Goal: Task Accomplishment & Management: Complete application form

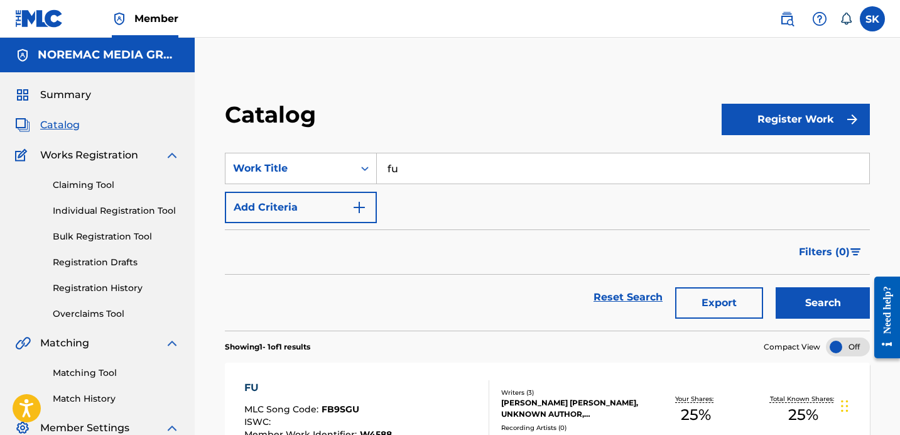
click at [430, 165] on input "fu" at bounding box center [623, 168] width 493 height 30
type input "stir crazy"
click at [776, 287] on button "Search" at bounding box center [823, 302] width 94 height 31
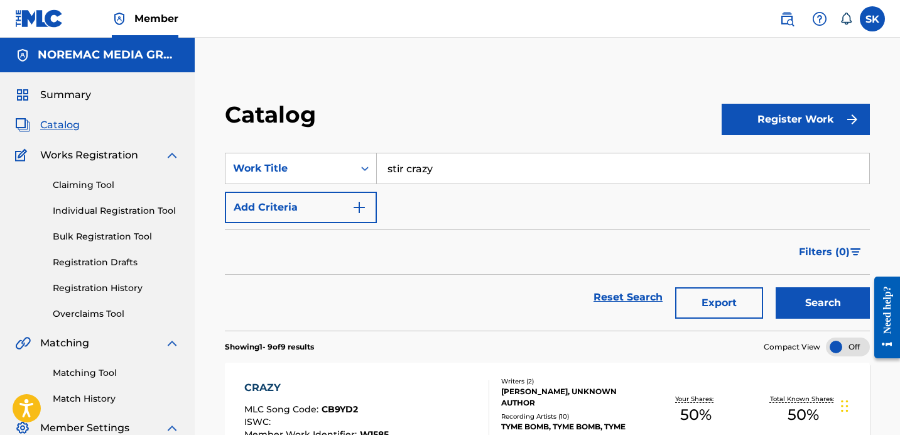
click at [104, 213] on link "Individual Registration Tool" at bounding box center [116, 210] width 127 height 13
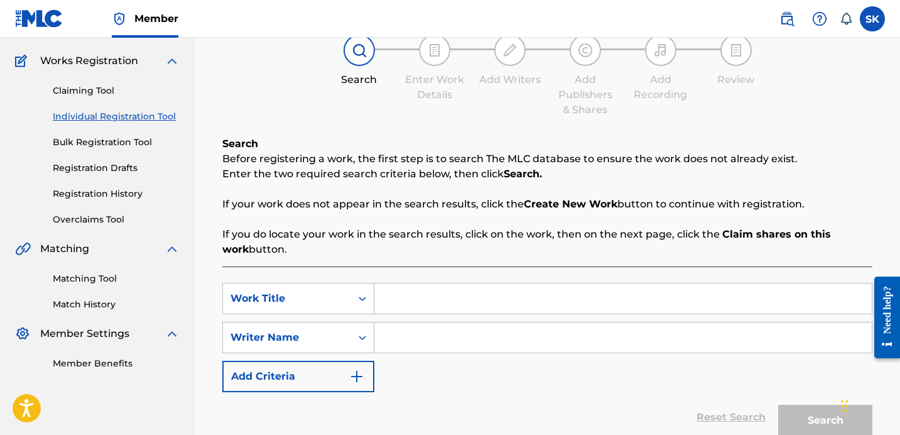
scroll to position [117, 0]
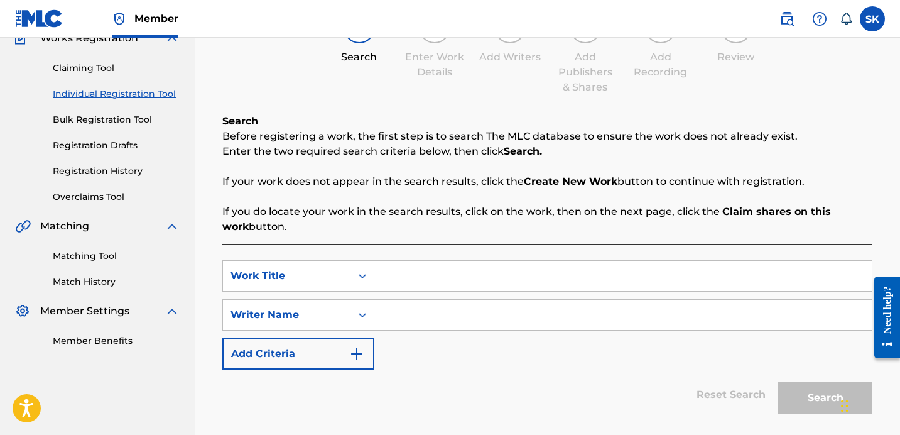
click at [418, 280] on input "Search Form" at bounding box center [623, 276] width 498 height 30
type input "stir crazt"
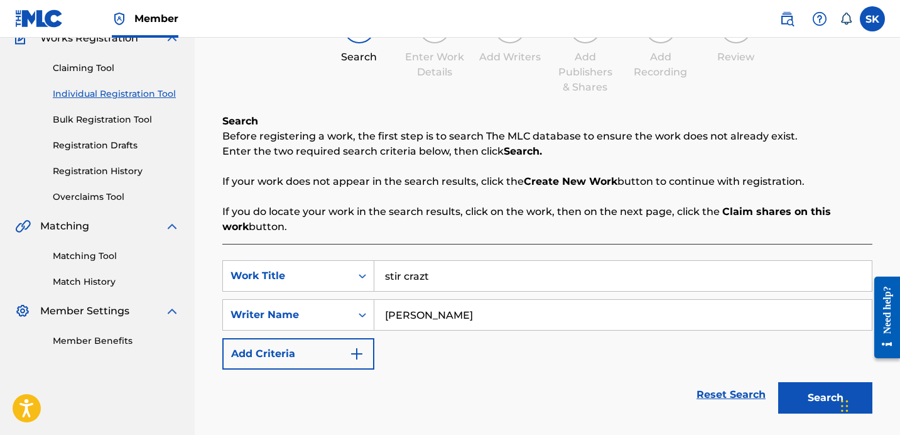
type input "[PERSON_NAME]"
click at [526, 277] on input "stir crazt" at bounding box center [623, 276] width 498 height 30
click at [778, 382] on button "Search" at bounding box center [825, 397] width 94 height 31
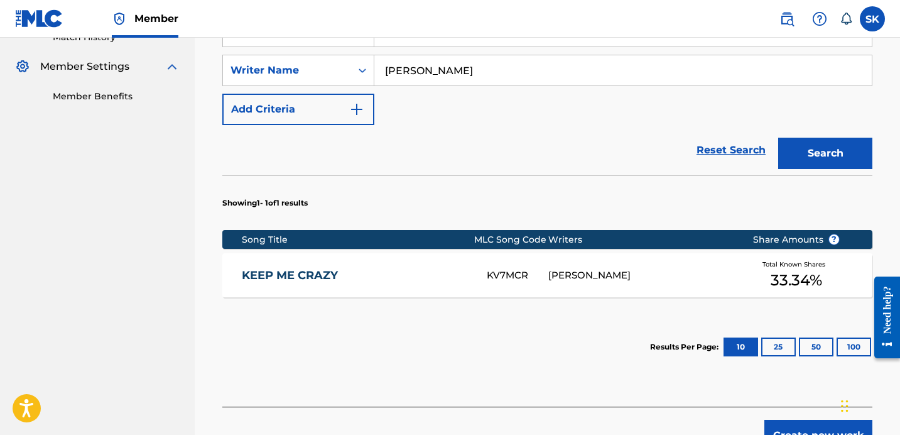
drag, startPoint x: 814, startPoint y: 141, endPoint x: 806, endPoint y: 161, distance: 21.7
click at [814, 142] on button "Search" at bounding box center [825, 153] width 94 height 31
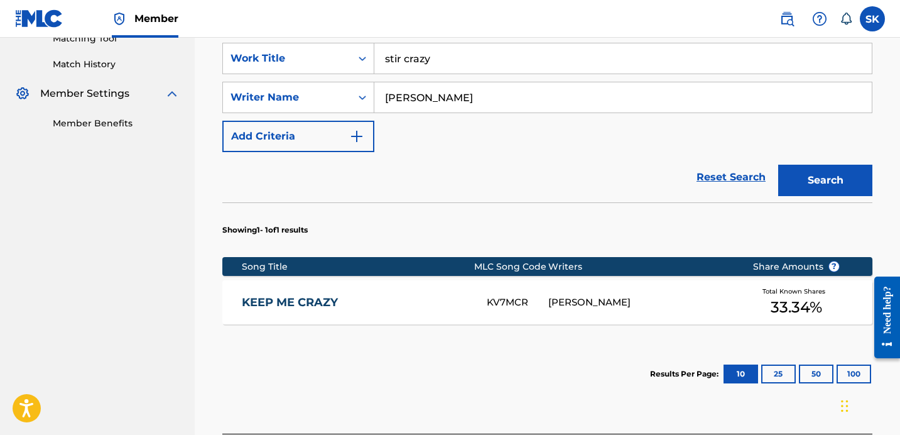
scroll to position [315, 0]
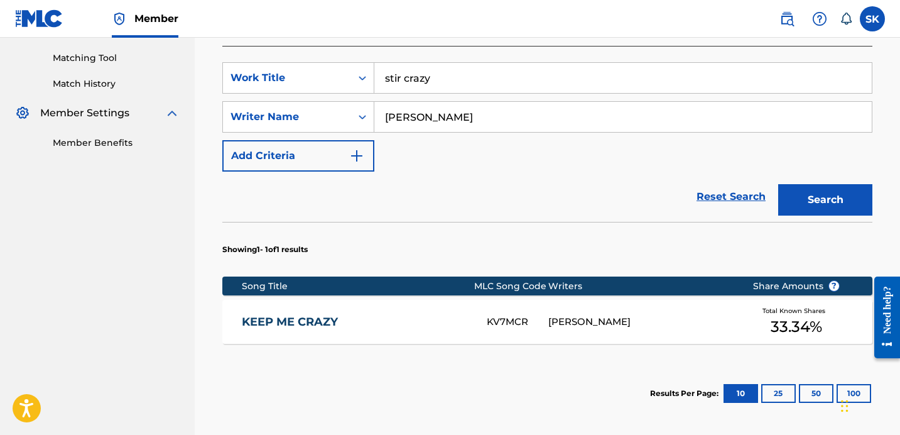
click at [434, 89] on input "stir crazy" at bounding box center [623, 78] width 498 height 30
click at [433, 89] on input "stir crazy" at bounding box center [623, 78] width 498 height 30
click at [432, 89] on input "stir crazy" at bounding box center [623, 78] width 498 height 30
click at [431, 89] on input "stir crazy" at bounding box center [623, 78] width 498 height 30
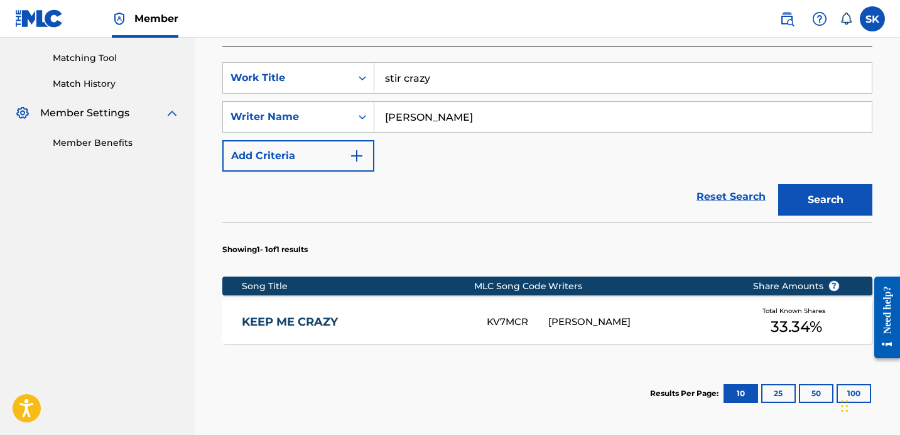
click at [431, 89] on input "stir crazy" at bounding box center [623, 78] width 498 height 30
type input "don't know me like that"
click at [778, 184] on button "Search" at bounding box center [825, 199] width 94 height 31
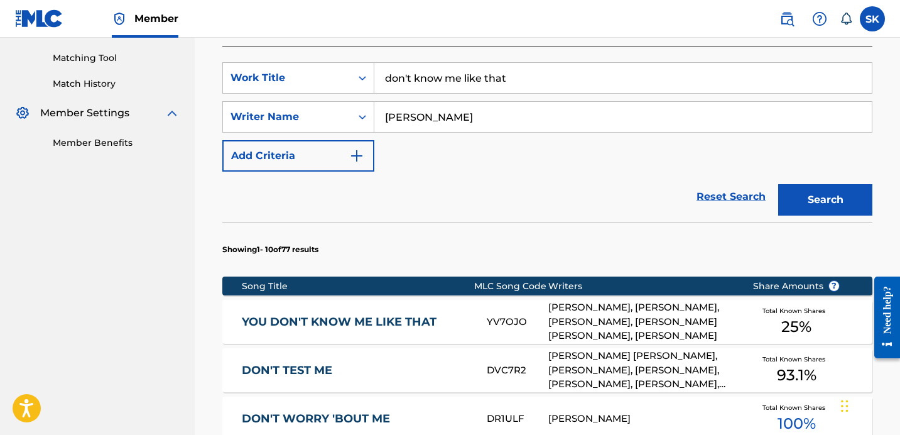
click at [527, 249] on section "Showing 1 - 10 of 77 results" at bounding box center [547, 246] width 650 height 48
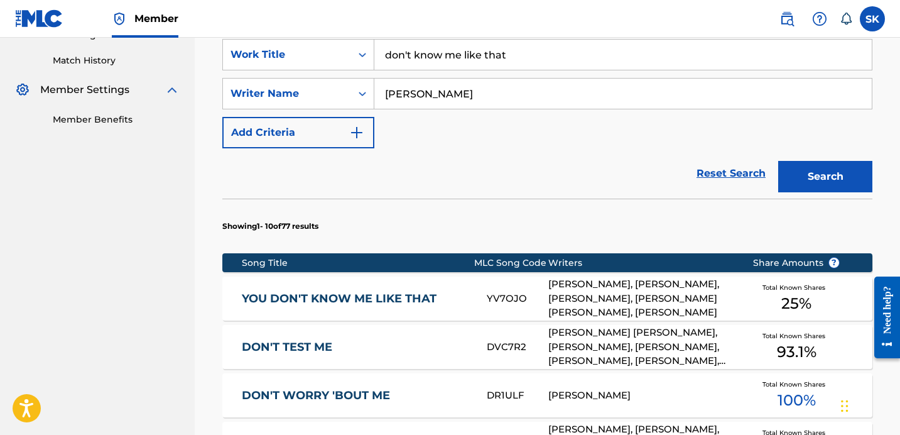
scroll to position [351, 0]
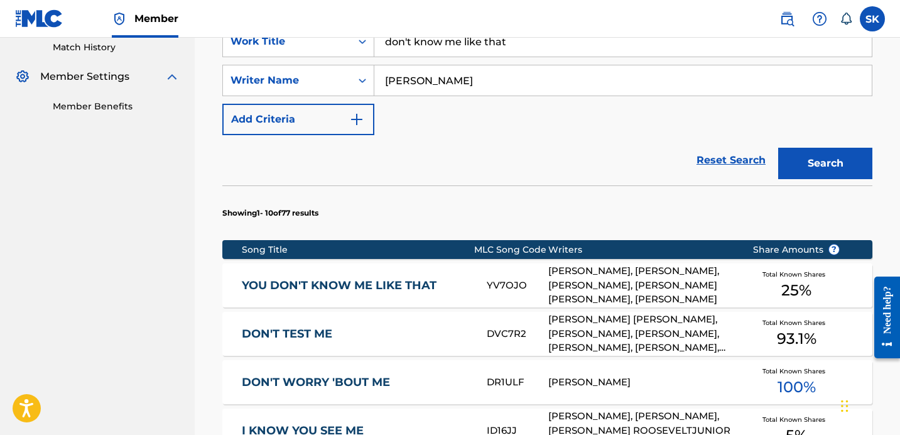
click at [513, 292] on div "YOU DON'T KNOW ME LIKE THAT YV7OJO [PERSON_NAME], [PERSON_NAME], [PERSON_NAME],…" at bounding box center [547, 285] width 650 height 44
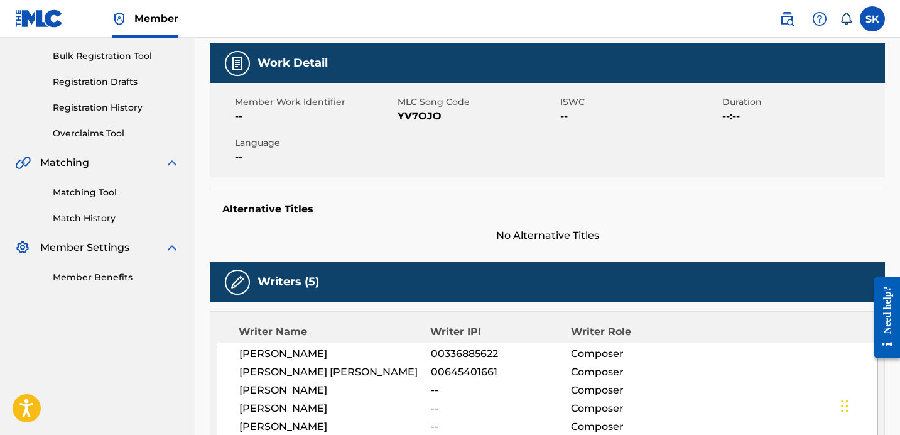
scroll to position [179, 0]
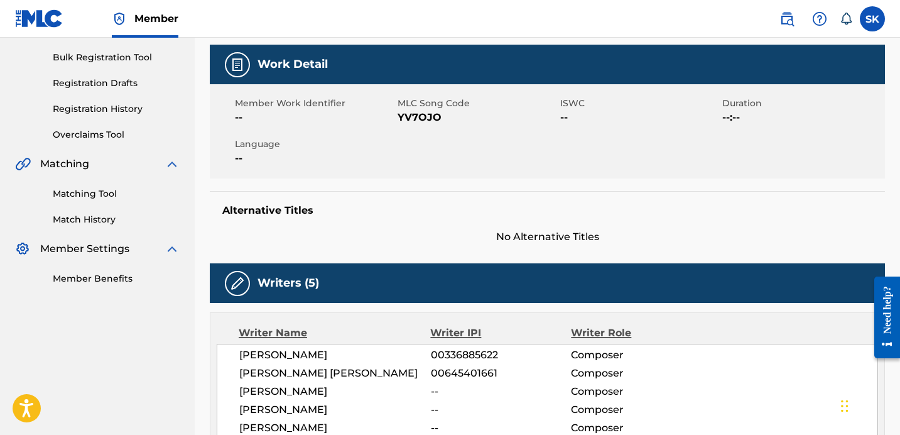
click at [428, 122] on span "YV7OJO" at bounding box center [478, 117] width 160 height 15
copy span "YV7OJO"
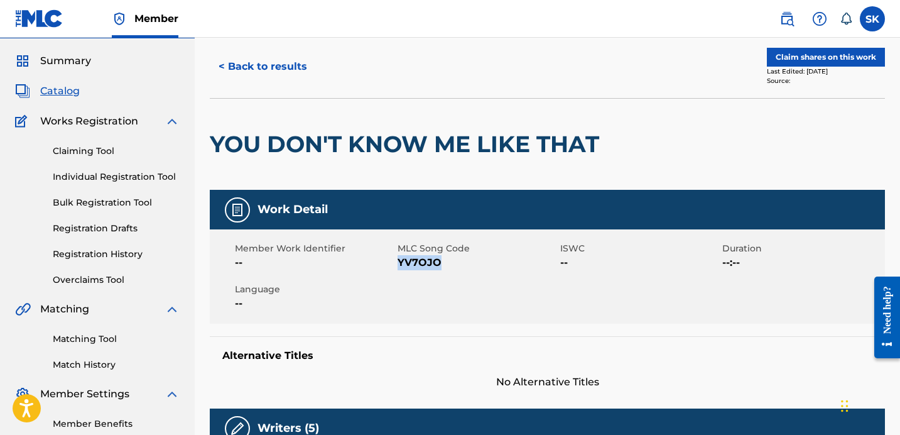
scroll to position [0, 0]
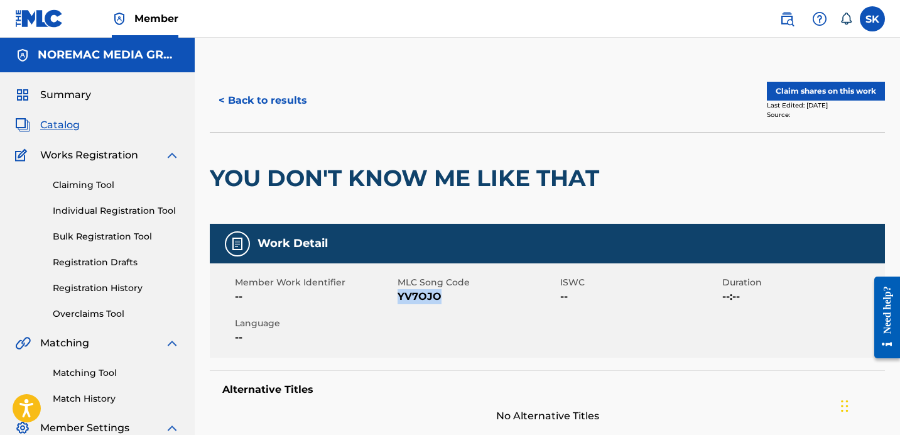
click at [94, 286] on link "Registration History" at bounding box center [116, 287] width 127 height 13
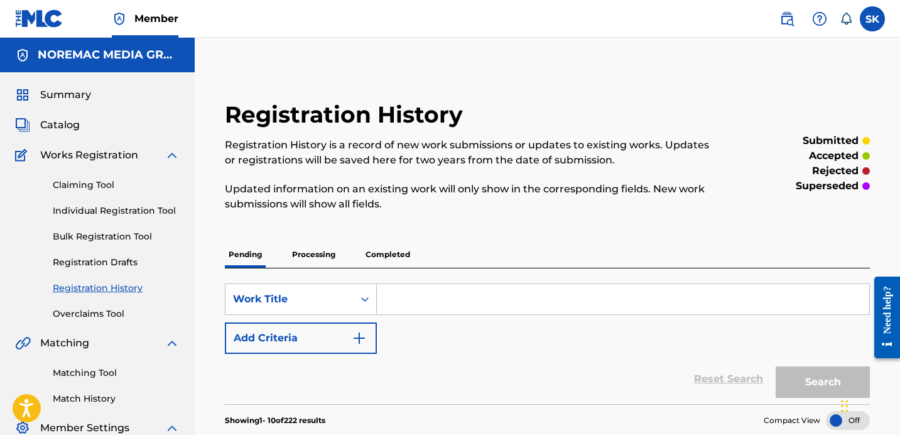
click at [95, 214] on link "Individual Registration Tool" at bounding box center [116, 210] width 127 height 13
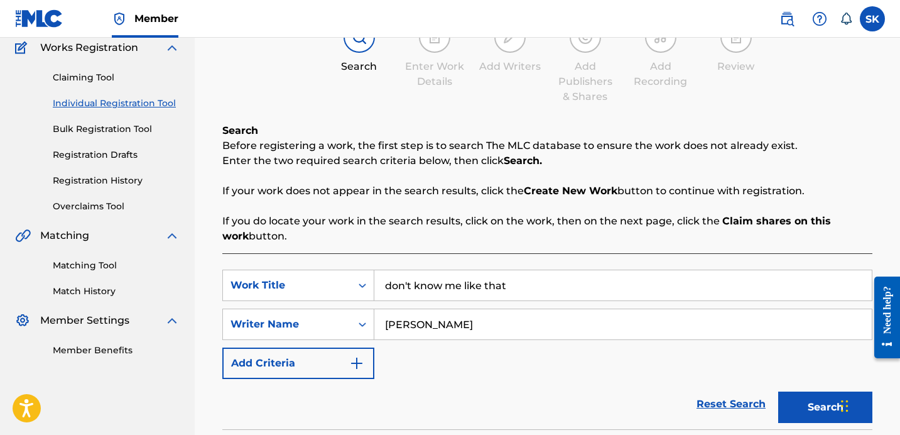
scroll to position [359, 0]
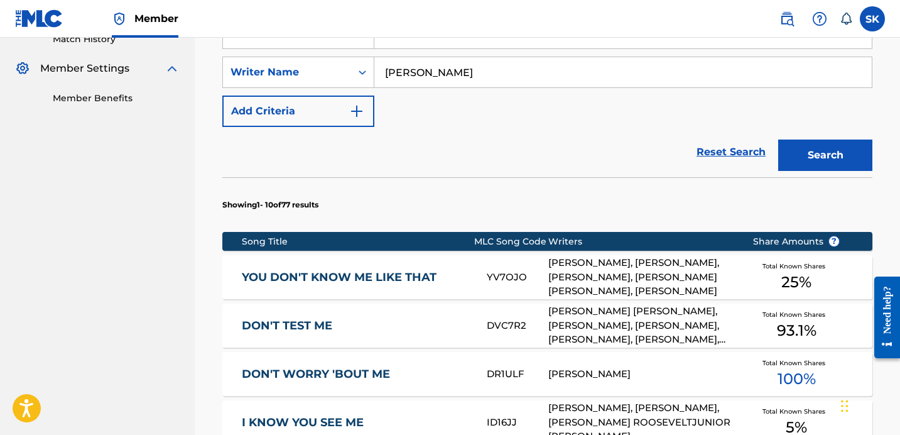
click at [368, 276] on link "YOU DON'T KNOW ME LIKE THAT" at bounding box center [356, 277] width 228 height 14
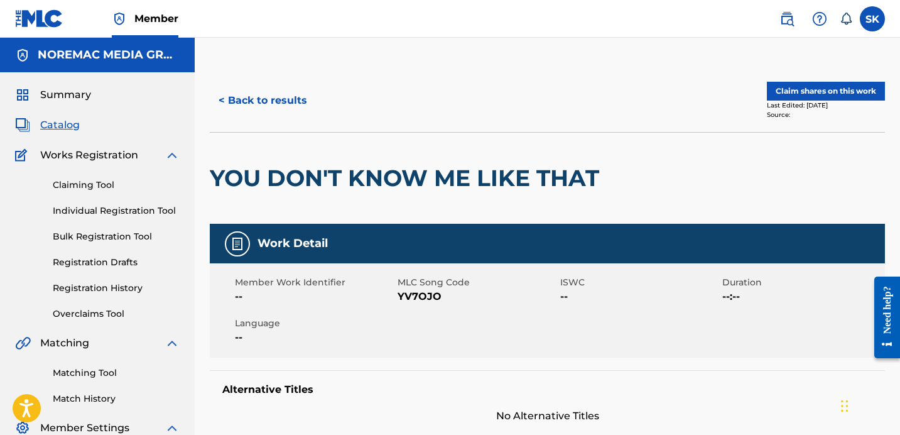
click at [801, 89] on button "Claim shares on this work" at bounding box center [826, 91] width 118 height 19
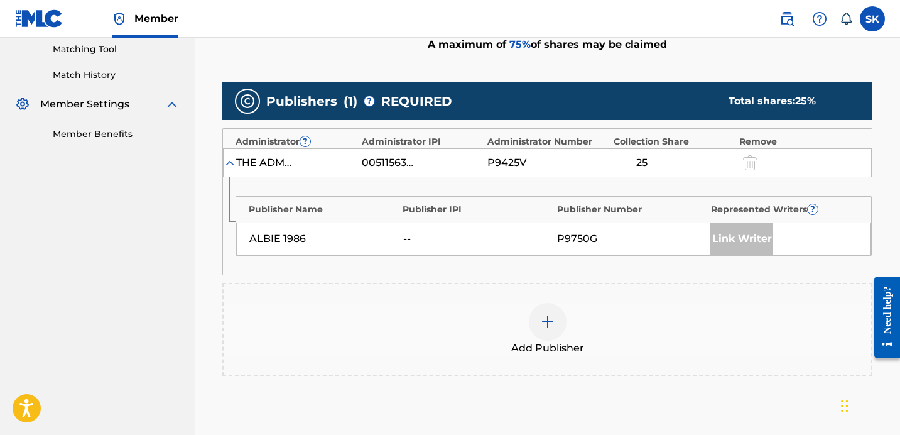
scroll to position [371, 0]
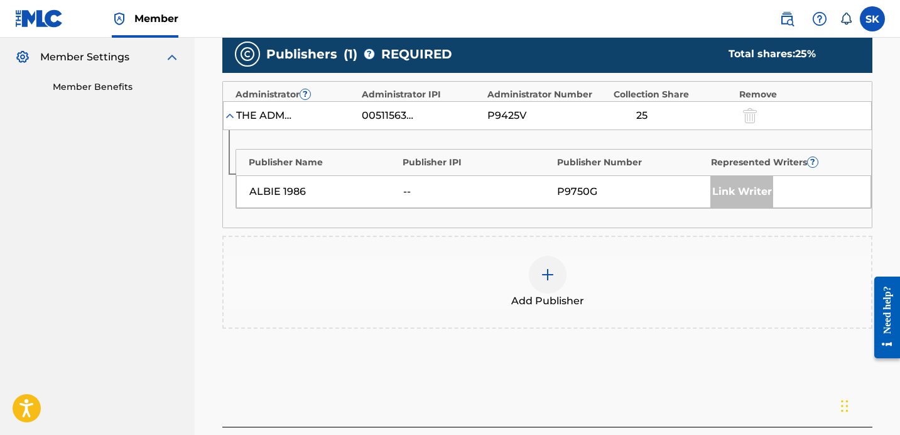
click at [550, 310] on div "Add Publisher" at bounding box center [547, 282] width 650 height 93
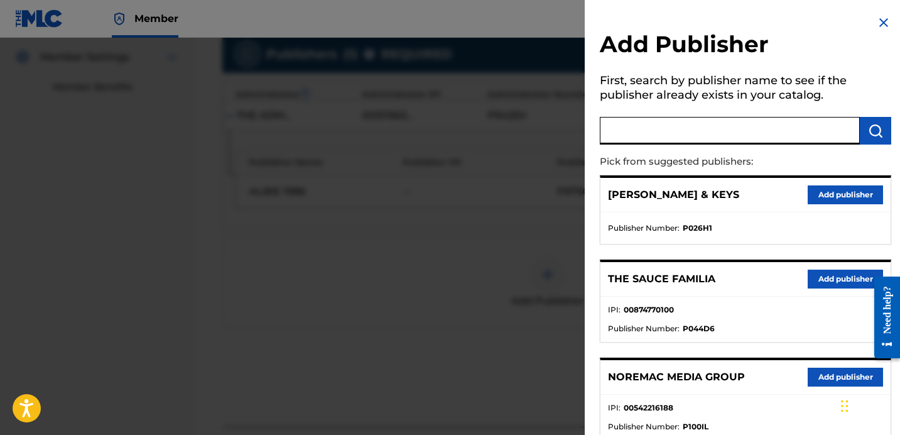
click at [739, 134] on input "text" at bounding box center [730, 131] width 260 height 28
type input "i own"
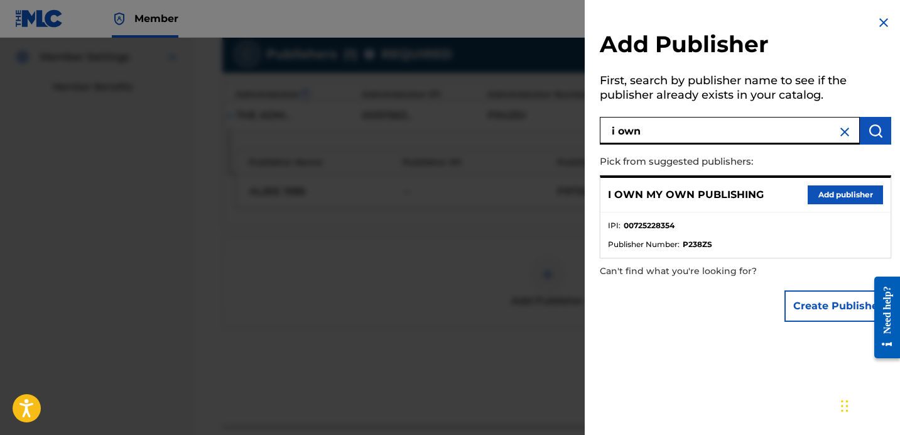
click at [836, 194] on button "Add publisher" at bounding box center [845, 194] width 75 height 19
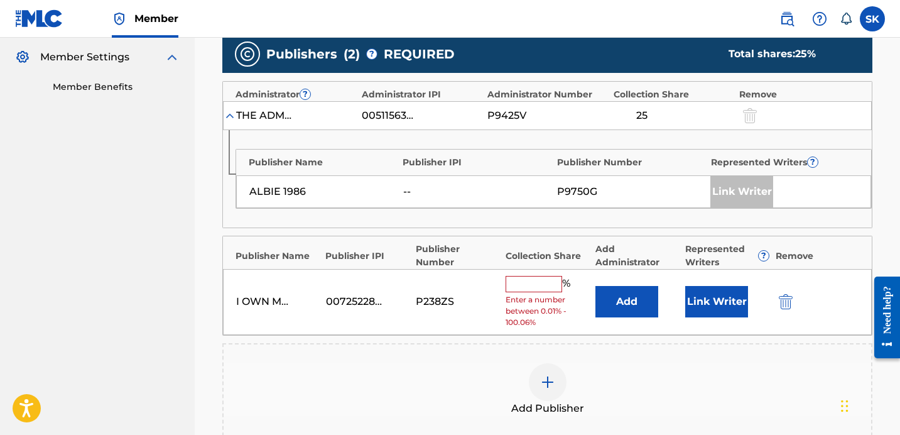
click at [619, 297] on button "Add" at bounding box center [627, 301] width 63 height 31
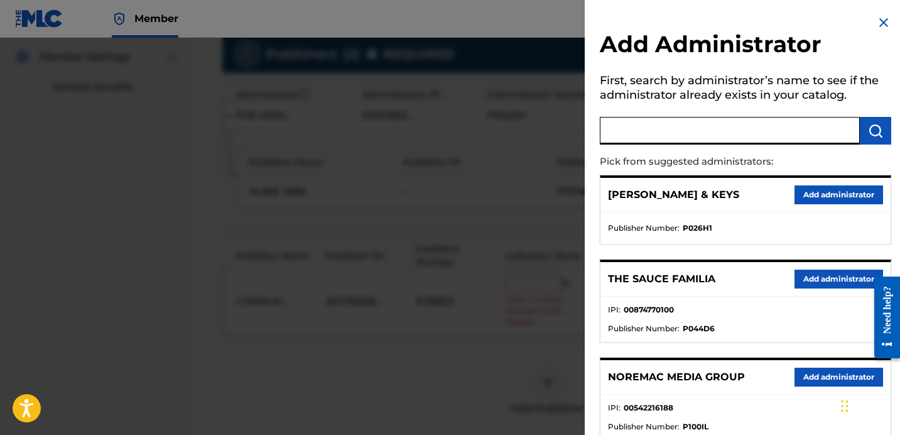
click at [681, 141] on input "text" at bounding box center [730, 131] width 260 height 28
type input "nore"
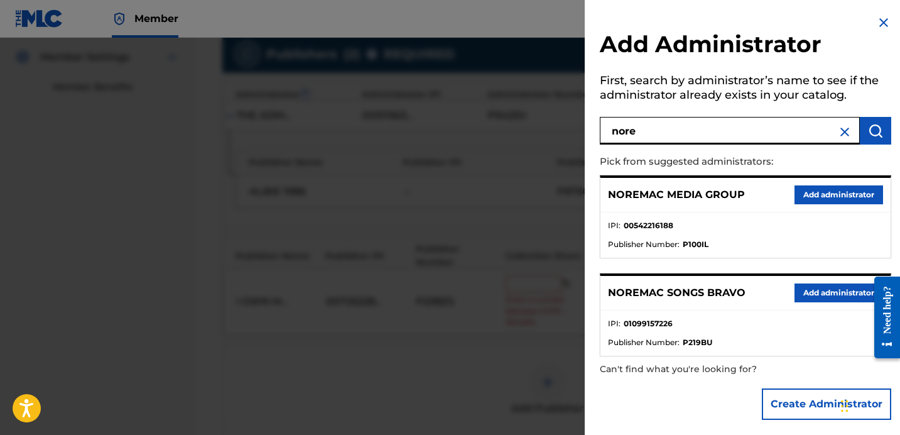
click at [818, 297] on button "Add administrator" at bounding box center [839, 292] width 89 height 19
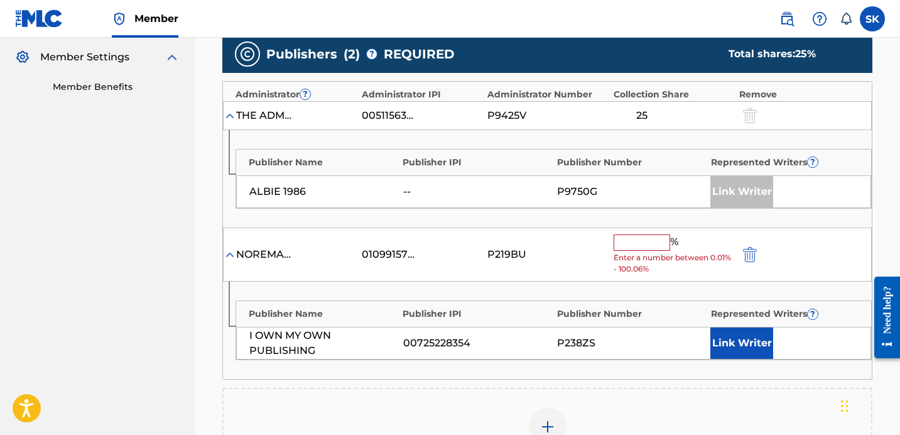
click at [638, 243] on input "text" at bounding box center [642, 242] width 57 height 16
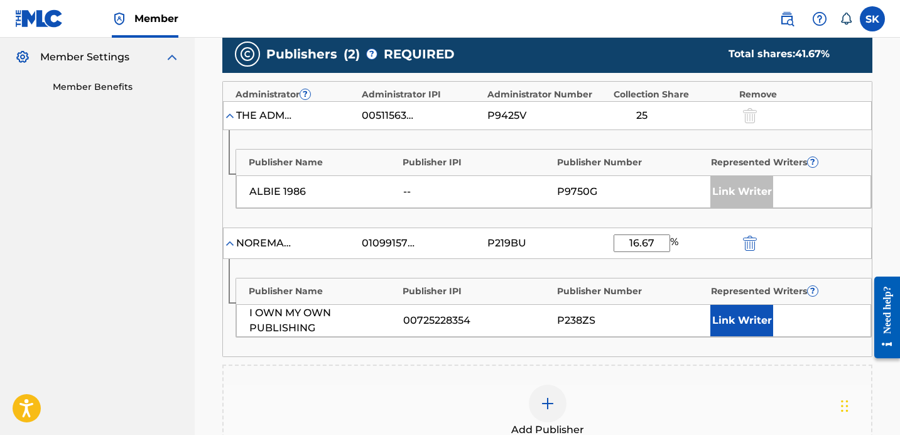
type input "16.67"
click at [740, 326] on button "Link Writer" at bounding box center [742, 320] width 63 height 31
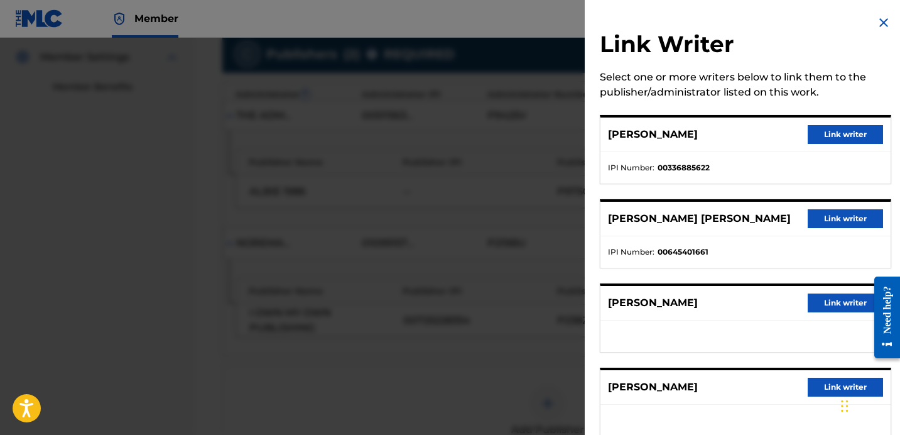
click at [837, 125] on button "Link writer" at bounding box center [845, 134] width 75 height 19
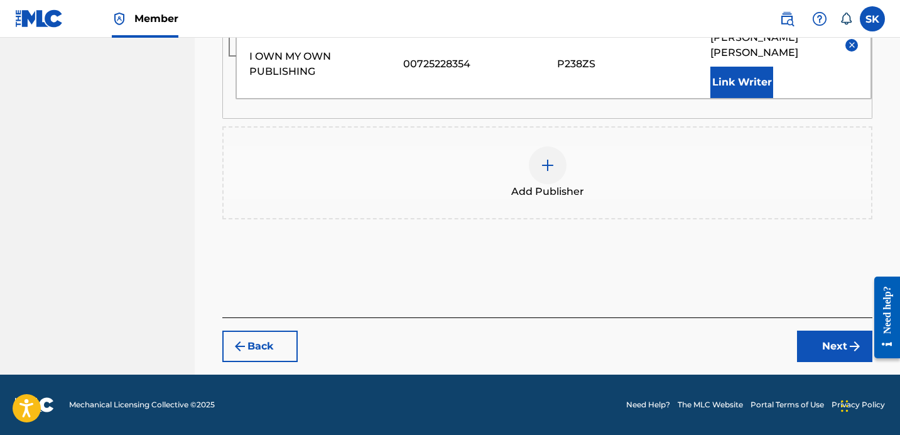
click at [826, 350] on button "Next" at bounding box center [834, 345] width 75 height 31
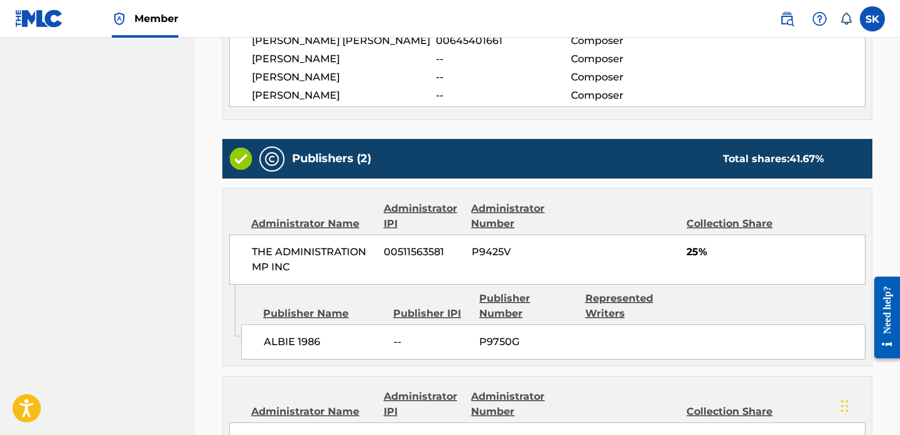
scroll to position [697, 0]
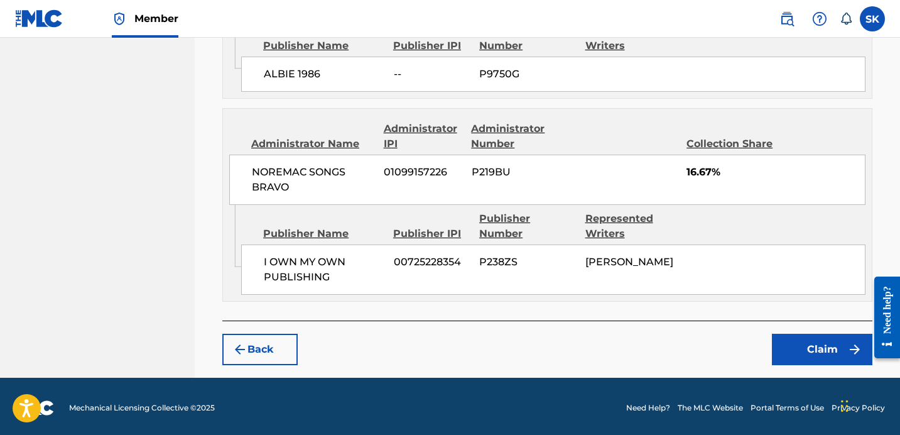
click at [805, 349] on button "Claim" at bounding box center [822, 349] width 101 height 31
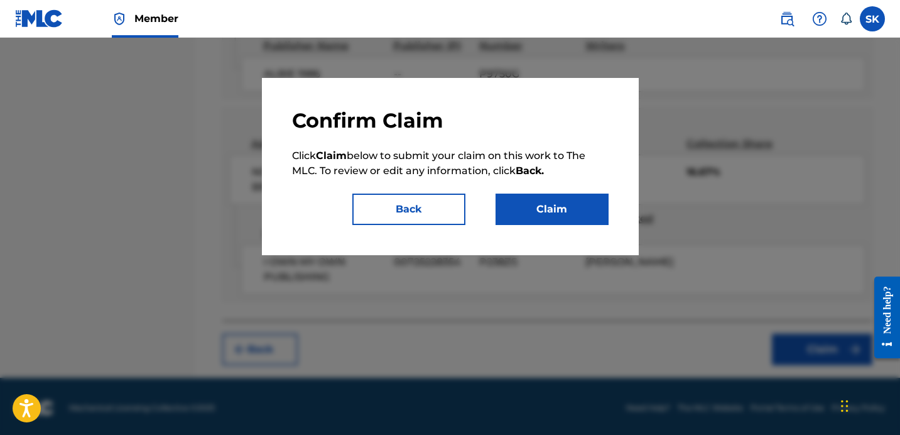
click at [530, 204] on button "Claim" at bounding box center [552, 209] width 113 height 31
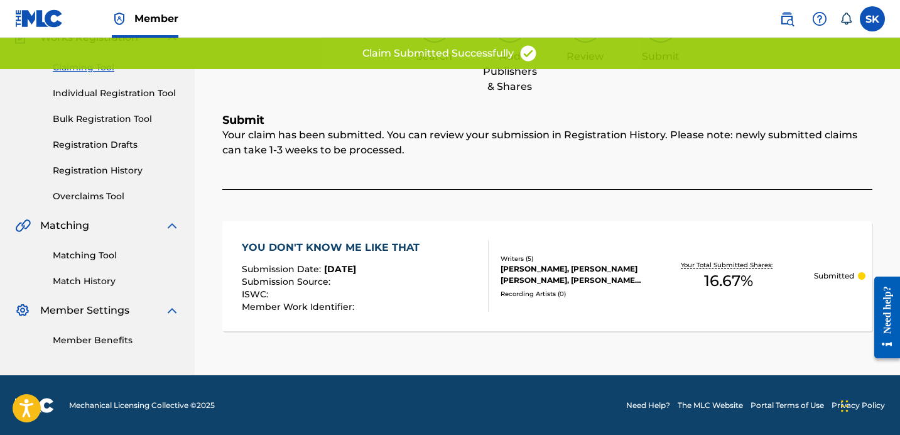
scroll to position [0, 0]
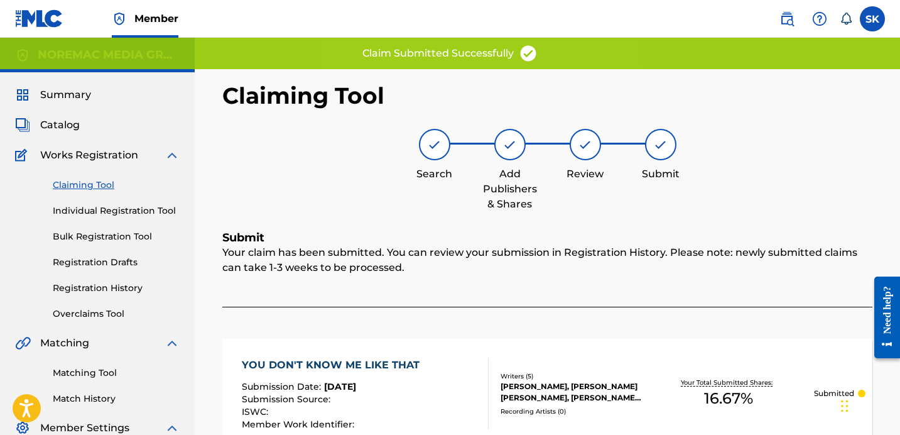
click at [106, 213] on link "Individual Registration Tool" at bounding box center [116, 210] width 127 height 13
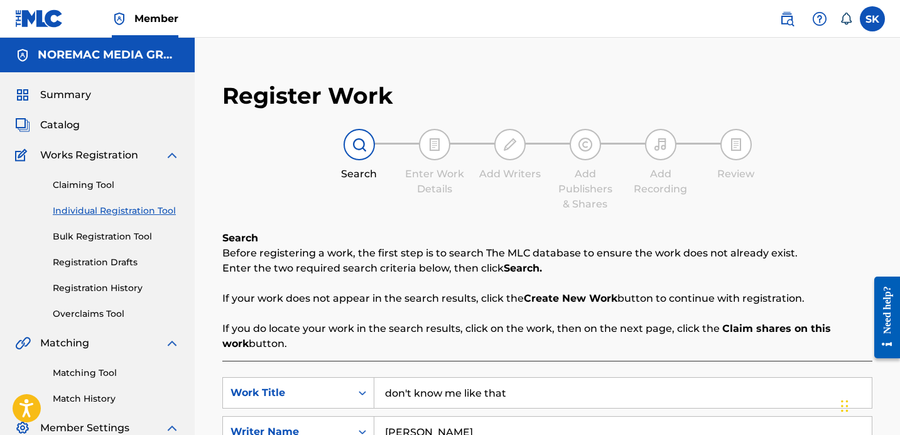
scroll to position [271, 0]
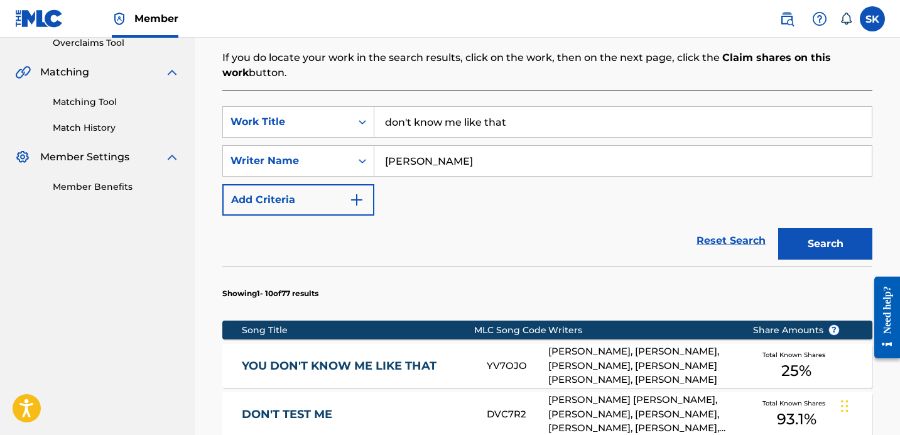
click at [467, 128] on input "don't know me like that" at bounding box center [623, 122] width 498 height 30
click at [466, 128] on input "don't know me like that" at bounding box center [623, 122] width 498 height 30
type input "ain't want me to win"
click at [778, 228] on button "Search" at bounding box center [825, 243] width 94 height 31
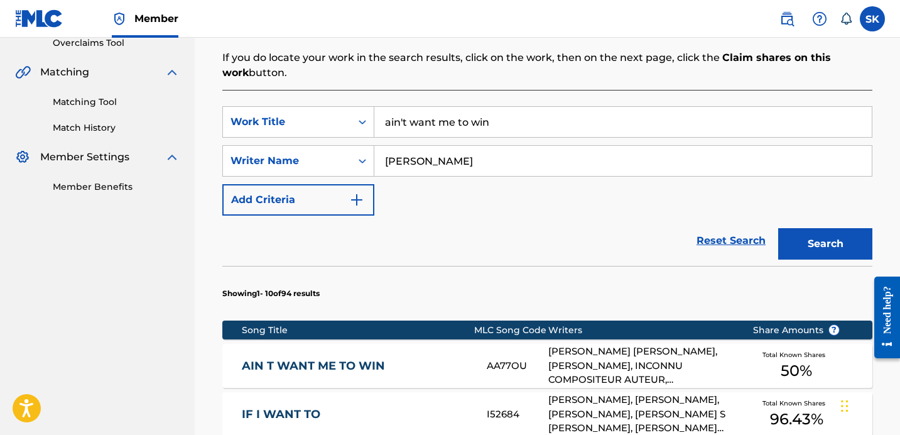
click at [526, 234] on div "Reset Search Search" at bounding box center [547, 241] width 650 height 50
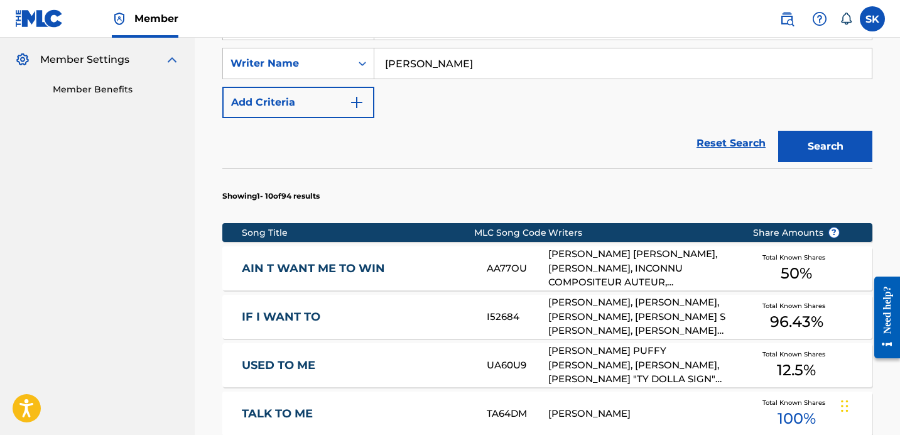
scroll to position [393, 0]
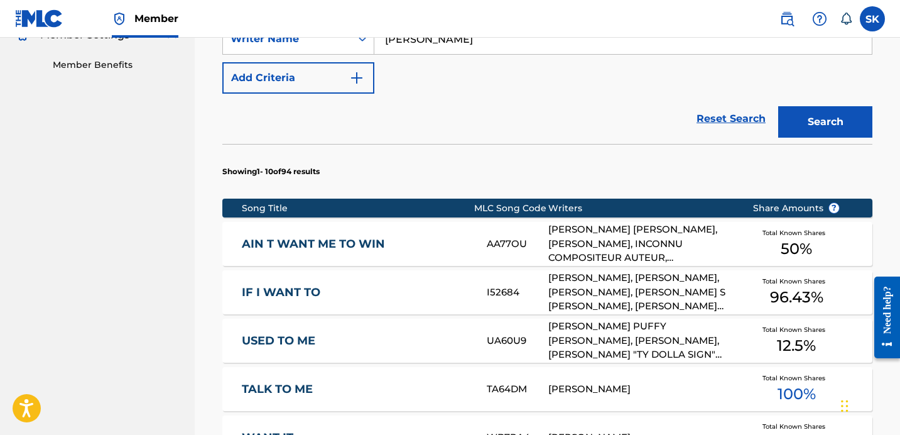
click at [549, 244] on div "[PERSON_NAME] [PERSON_NAME], [PERSON_NAME], INCONNU COMPOSITEUR AUTEUR, [PERSON…" at bounding box center [640, 243] width 185 height 43
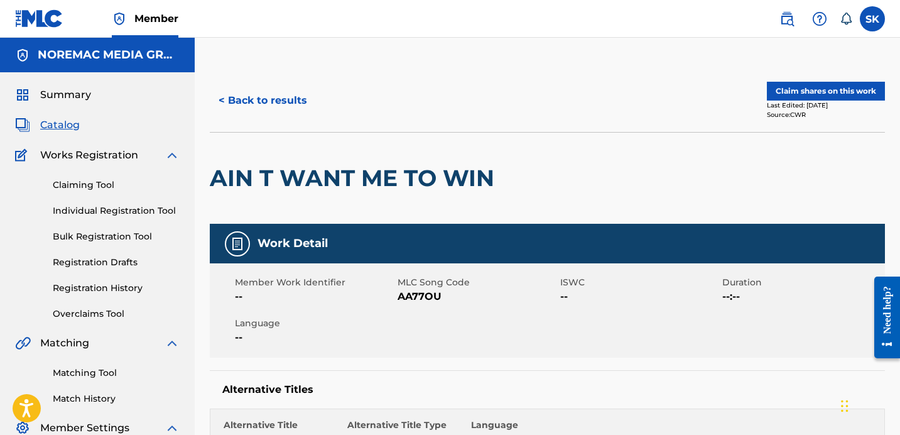
click at [812, 86] on button "Claim shares on this work" at bounding box center [826, 91] width 118 height 19
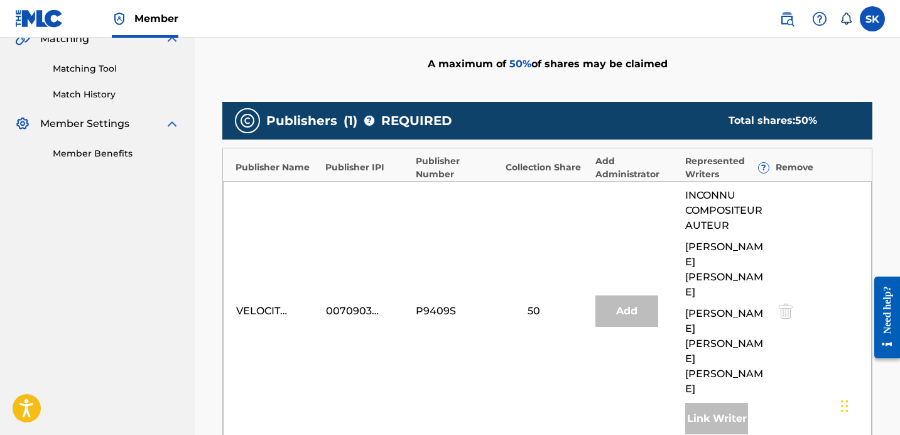
scroll to position [317, 0]
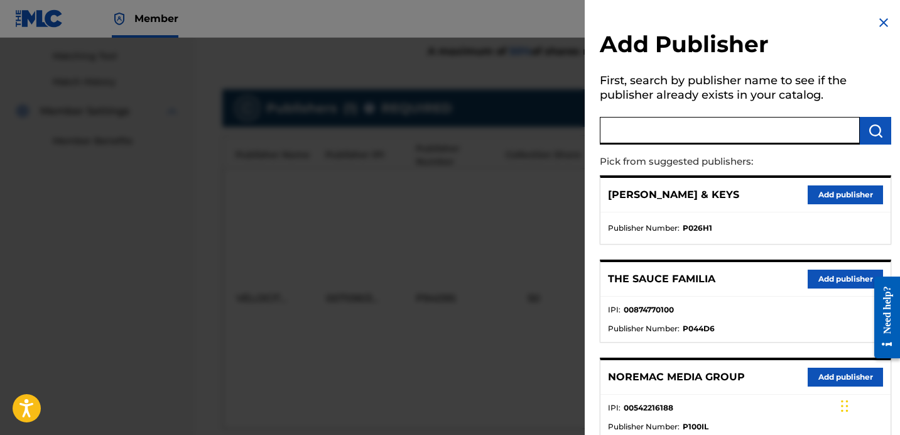
click at [690, 138] on input "text" at bounding box center [730, 131] width 260 height 28
type input "i own"
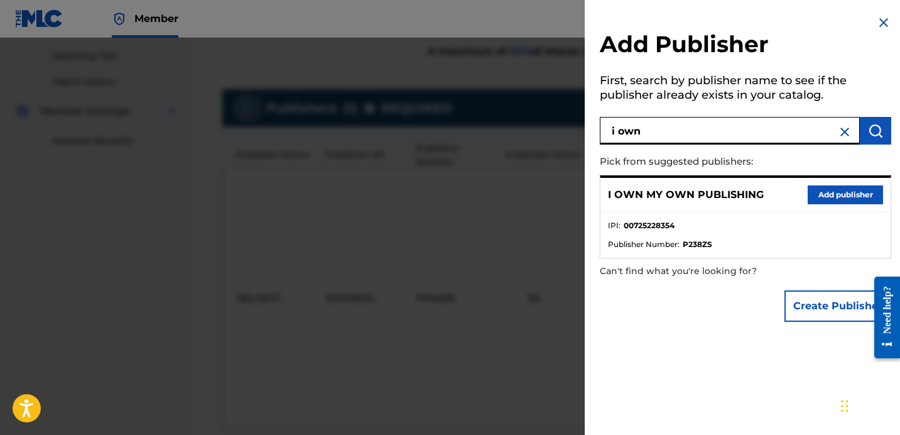
click at [813, 197] on button "Add publisher" at bounding box center [845, 194] width 75 height 19
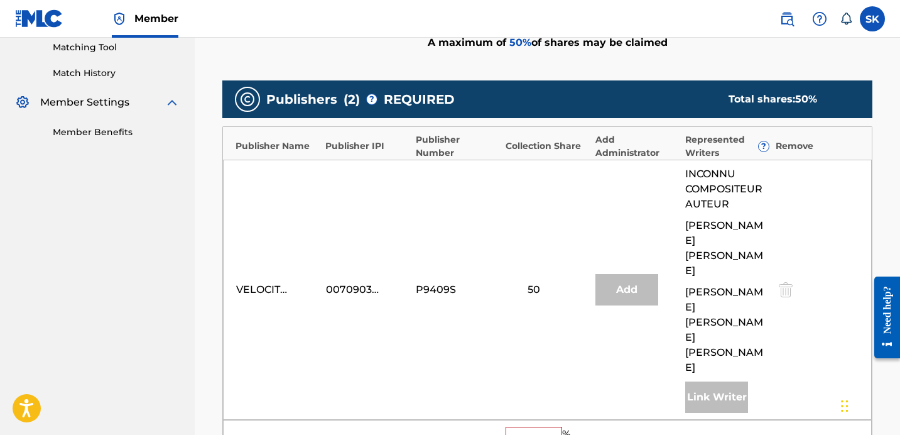
scroll to position [339, 0]
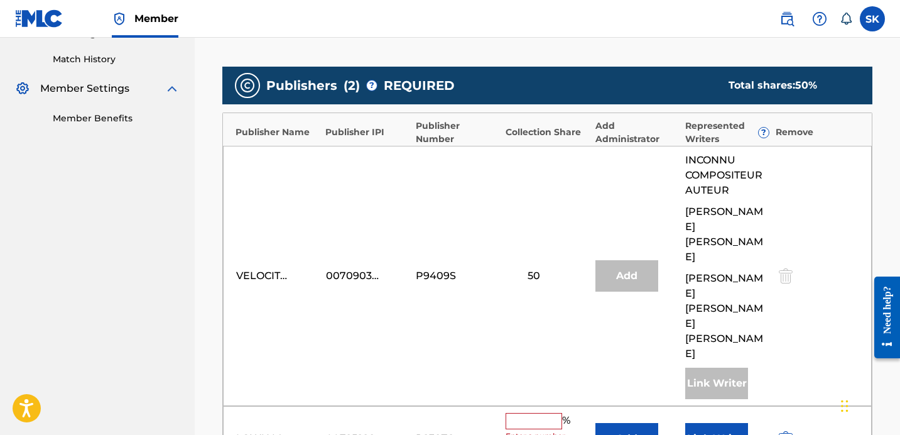
click at [616, 423] on button "Add" at bounding box center [627, 438] width 63 height 31
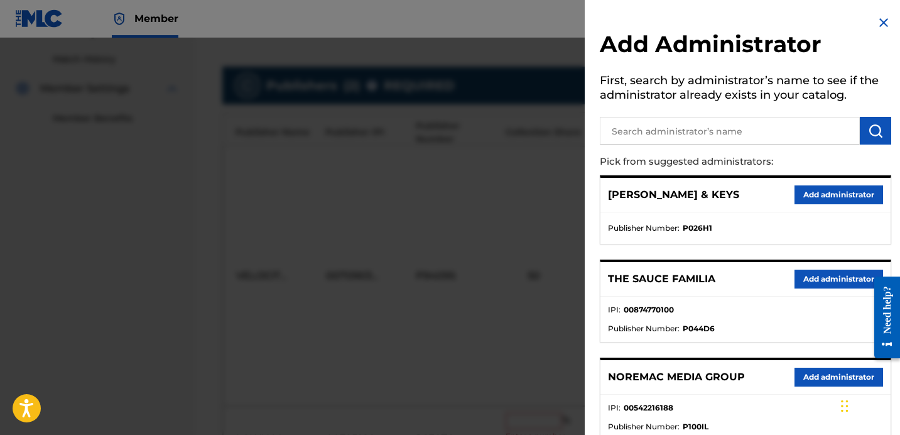
click at [674, 141] on input "text" at bounding box center [730, 131] width 260 height 28
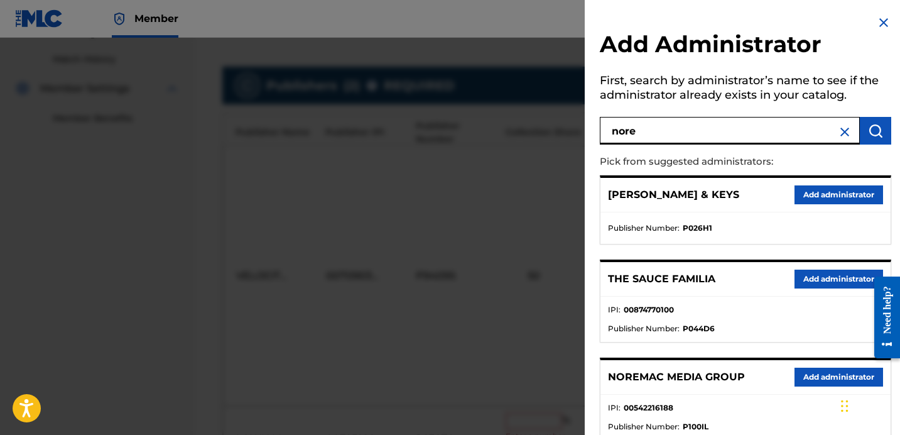
type input "nore"
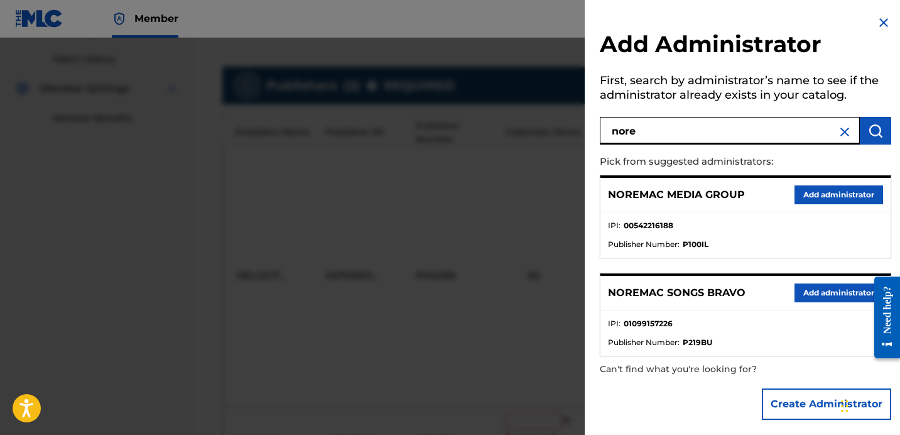
click at [815, 297] on button "Add administrator" at bounding box center [839, 292] width 89 height 19
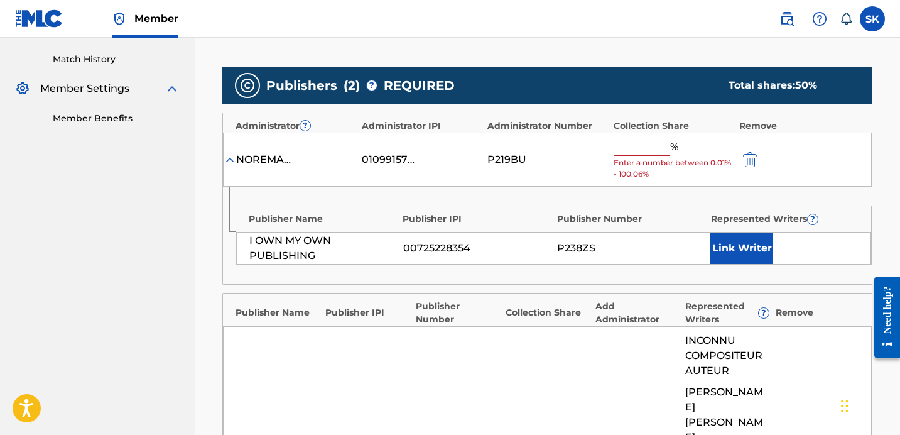
click at [644, 138] on div "NOREMAC SONGS BRAVO 01099157226 P219BU % Enter a number between 0.01% - 100.06%" at bounding box center [547, 160] width 649 height 55
click at [643, 139] on input "text" at bounding box center [642, 147] width 57 height 16
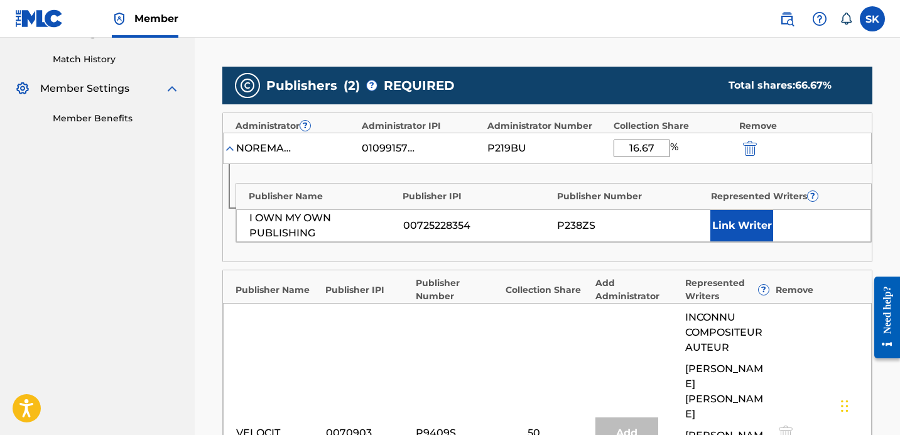
type input "16.67"
click at [745, 222] on button "Link Writer" at bounding box center [742, 225] width 63 height 31
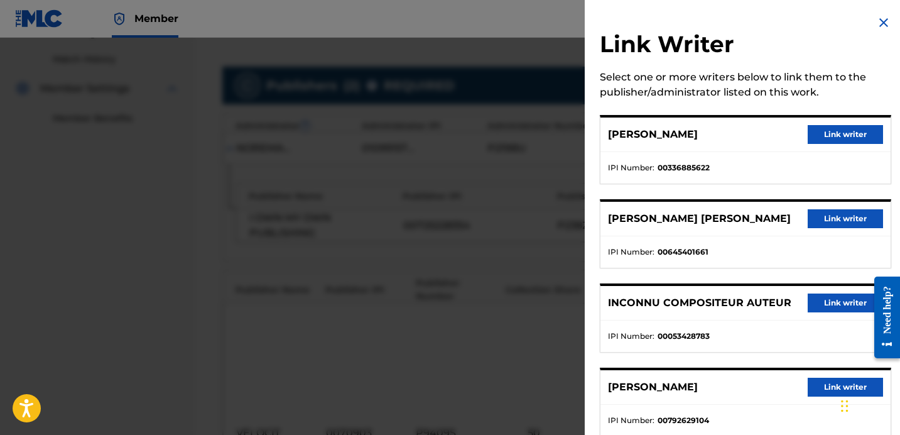
click at [845, 138] on button "Link writer" at bounding box center [845, 134] width 75 height 19
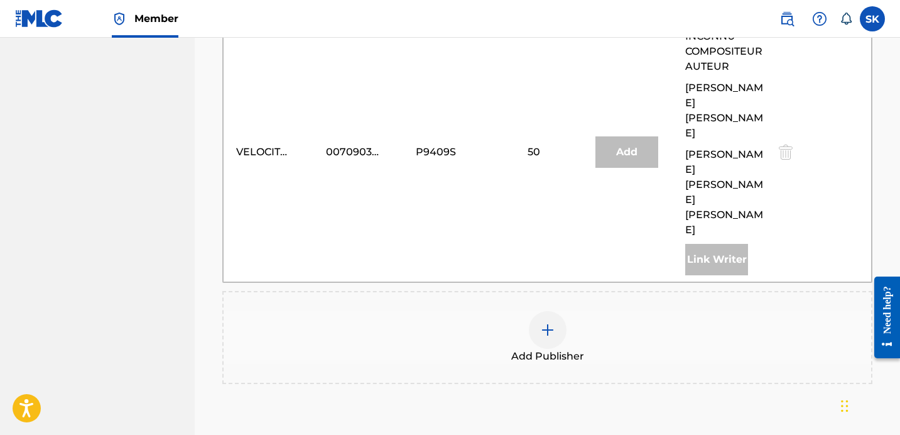
scroll to position [730, 0]
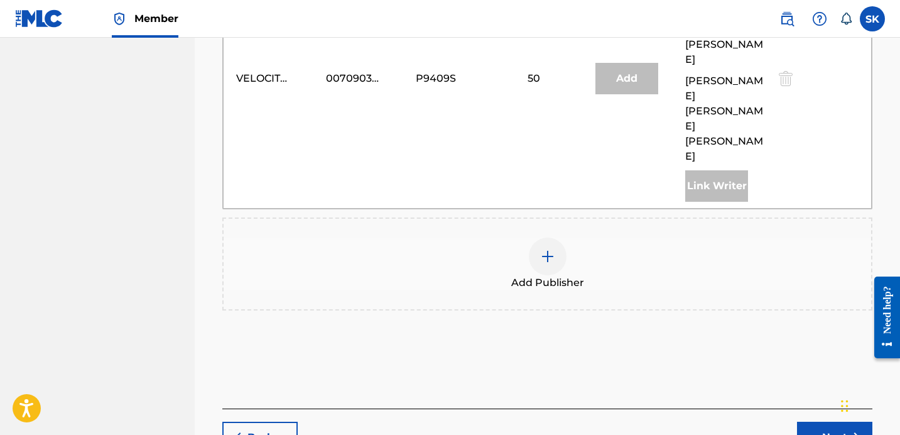
drag, startPoint x: 787, startPoint y: 354, endPoint x: 817, endPoint y: 354, distance: 29.5
click at [787, 408] on div "Back Next" at bounding box center [547, 430] width 650 height 45
click at [817, 422] on button "Next" at bounding box center [834, 437] width 75 height 31
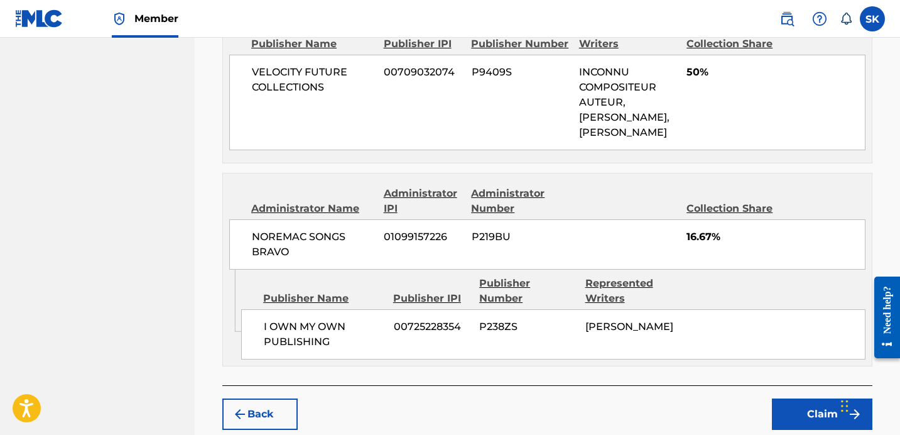
scroll to position [690, 0]
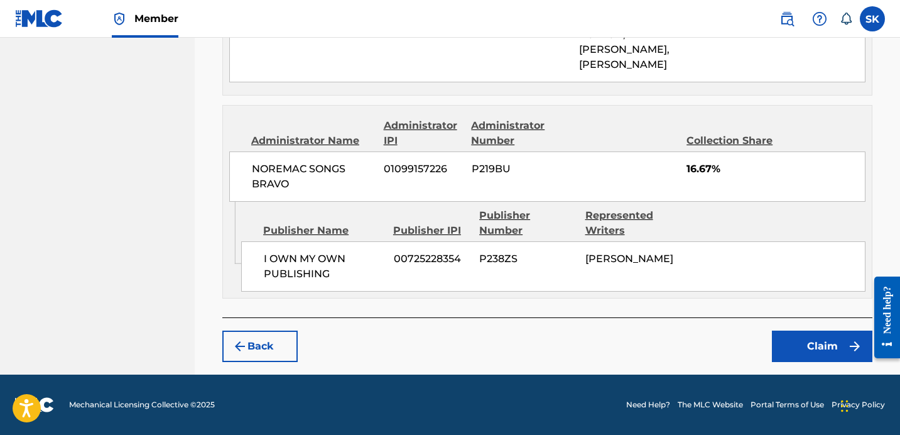
click at [799, 344] on button "Claim" at bounding box center [822, 345] width 101 height 31
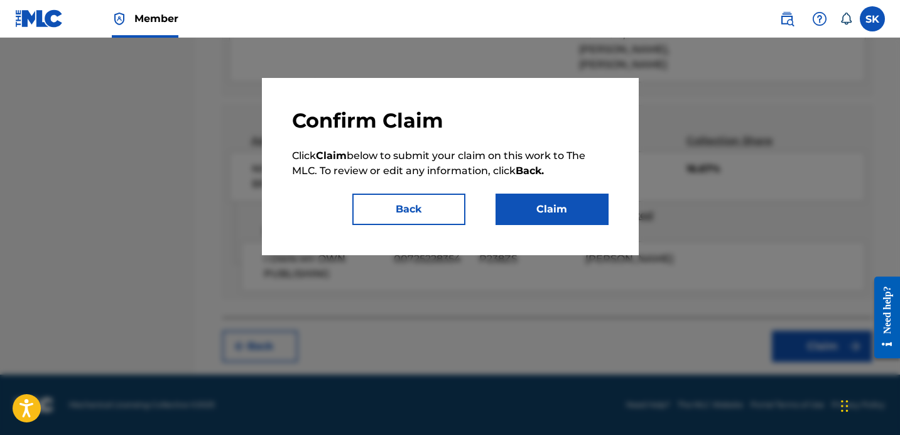
drag, startPoint x: 560, startPoint y: 233, endPoint x: 560, endPoint y: 226, distance: 6.9
click at [560, 232] on div "Confirm Claim Click Claim below to submit your claim on this work to The MLC. T…" at bounding box center [450, 166] width 377 height 177
click at [560, 223] on button "Claim" at bounding box center [552, 209] width 113 height 31
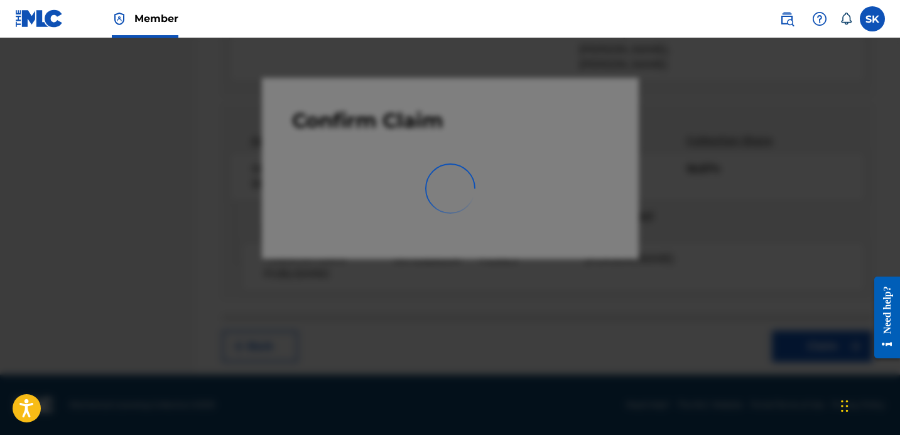
scroll to position [117, 0]
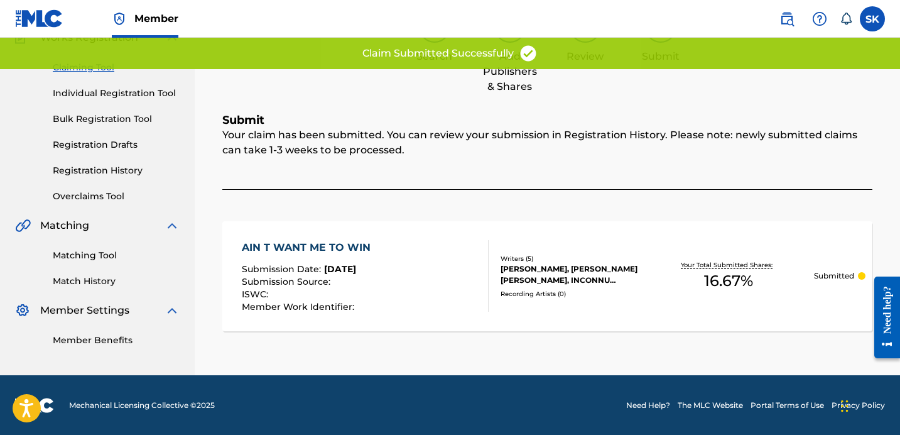
click at [425, 286] on div "AIN T WANT ME TO WIN Submission Date : [DATE] Submission Source : ISWC : Member…" at bounding box center [365, 276] width 247 height 72
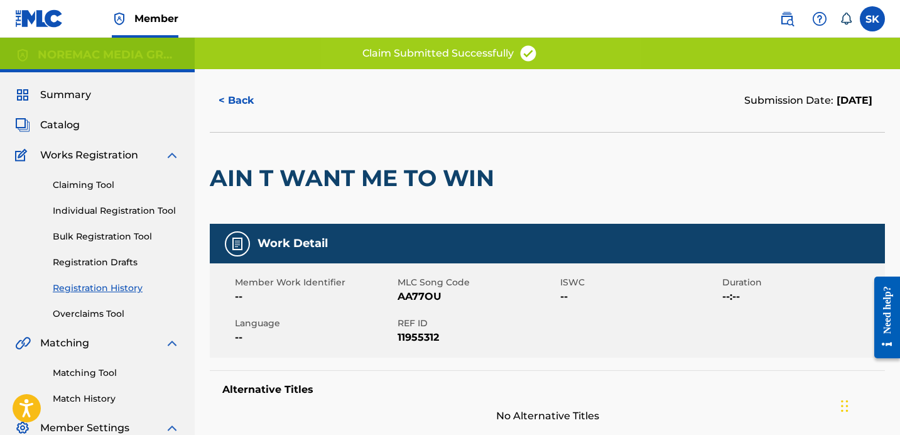
click at [420, 295] on span "AA77OU" at bounding box center [478, 296] width 160 height 15
click at [420, 296] on span "AA77OU" at bounding box center [478, 296] width 160 height 15
click at [420, 297] on span "AA77OU" at bounding box center [478, 296] width 160 height 15
copy span "AA77OU"
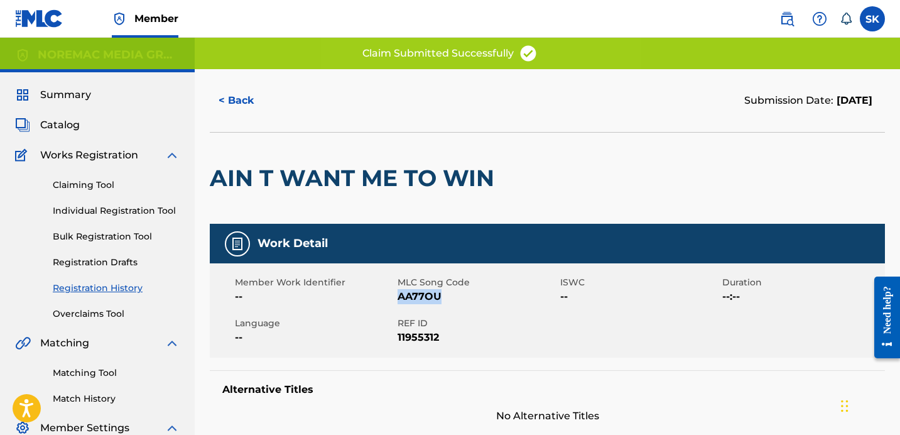
click at [246, 99] on button "< Back" at bounding box center [247, 100] width 75 height 31
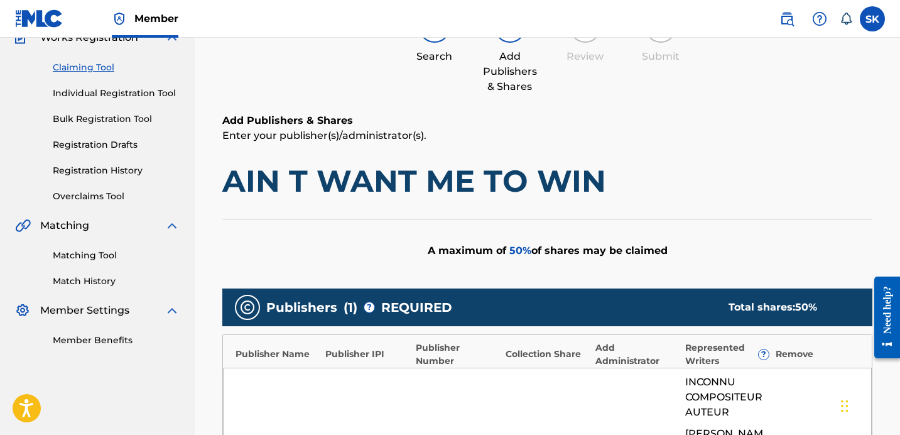
click at [109, 99] on link "Individual Registration Tool" at bounding box center [116, 93] width 127 height 13
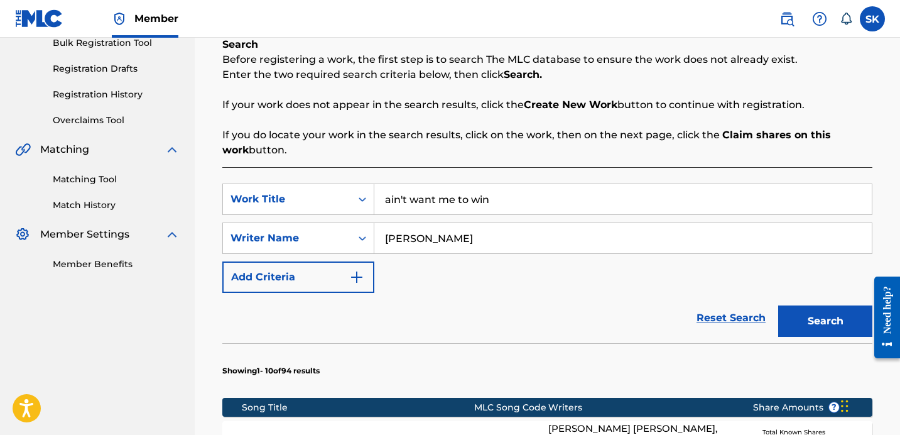
scroll to position [257, 0]
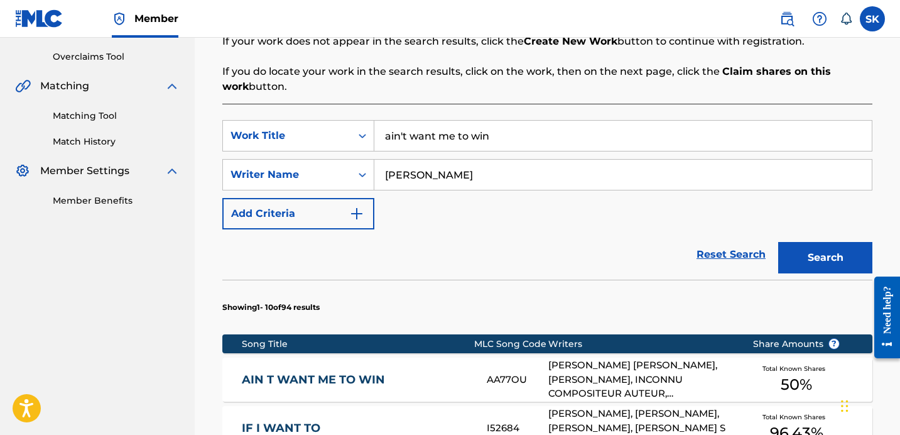
click at [470, 145] on input "ain't want me to win" at bounding box center [623, 136] width 498 height 30
type input "meanwhile"
click at [778, 242] on button "Search" at bounding box center [825, 257] width 94 height 31
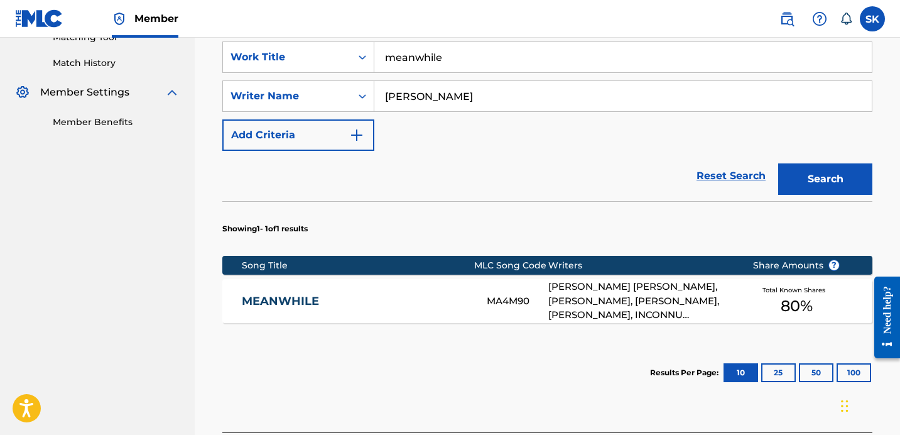
scroll to position [337, 0]
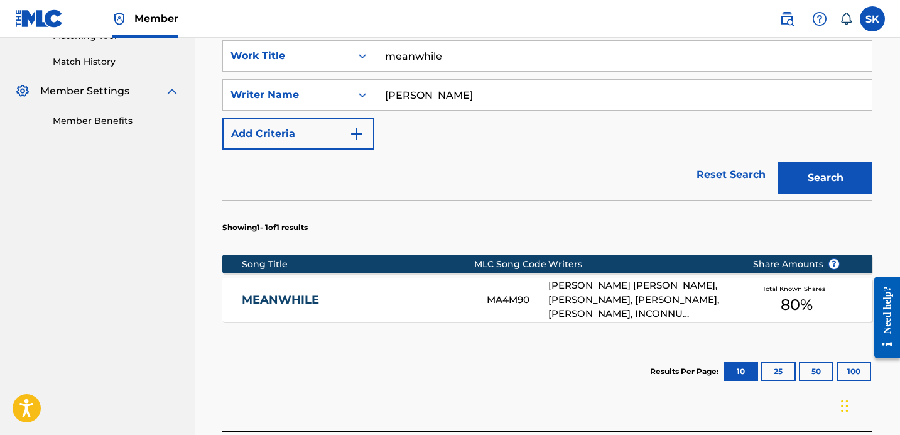
click at [524, 295] on div "MA4M90" at bounding box center [518, 300] width 62 height 14
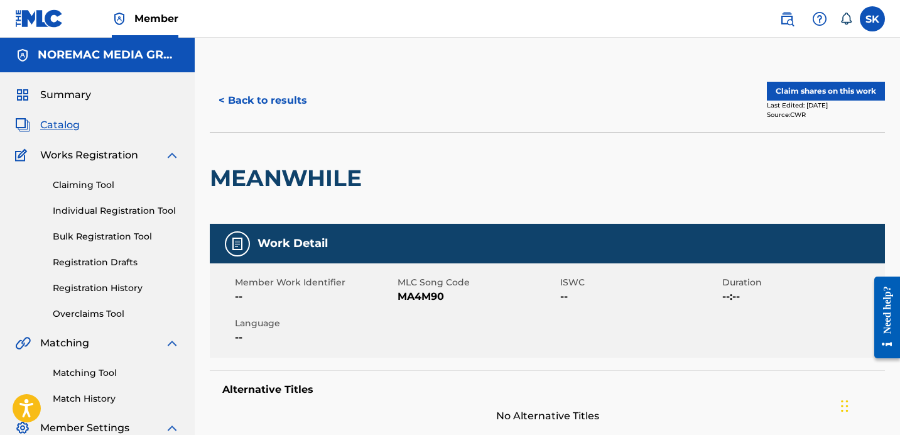
click at [414, 297] on span "MA4M90" at bounding box center [478, 296] width 160 height 15
copy span "MA4M90"
click at [814, 89] on button "Claim shares on this work" at bounding box center [826, 91] width 118 height 19
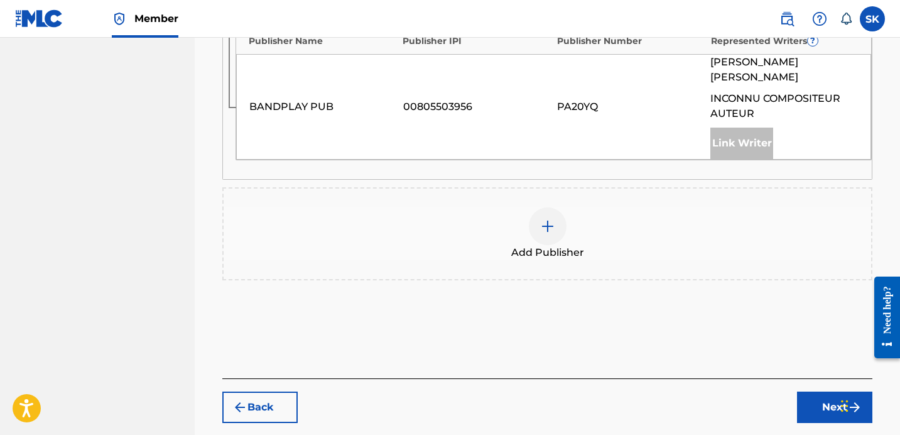
scroll to position [664, 0]
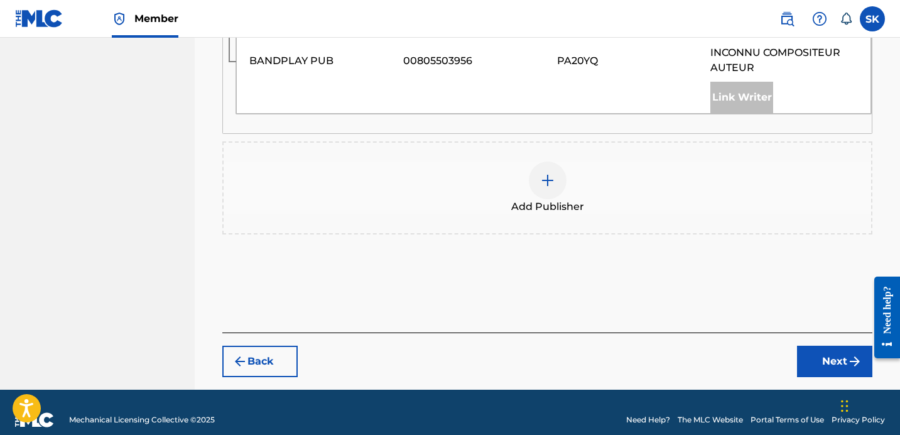
click at [558, 199] on span "Add Publisher" at bounding box center [547, 206] width 73 height 15
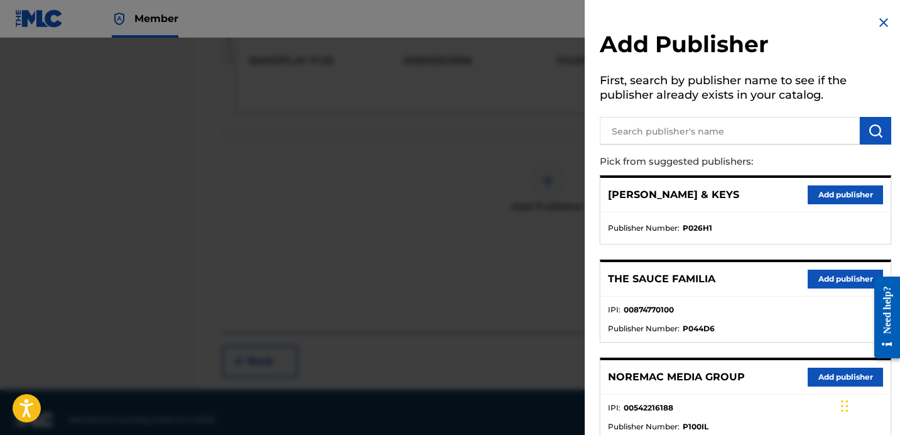
click at [761, 121] on input "text" at bounding box center [730, 131] width 260 height 28
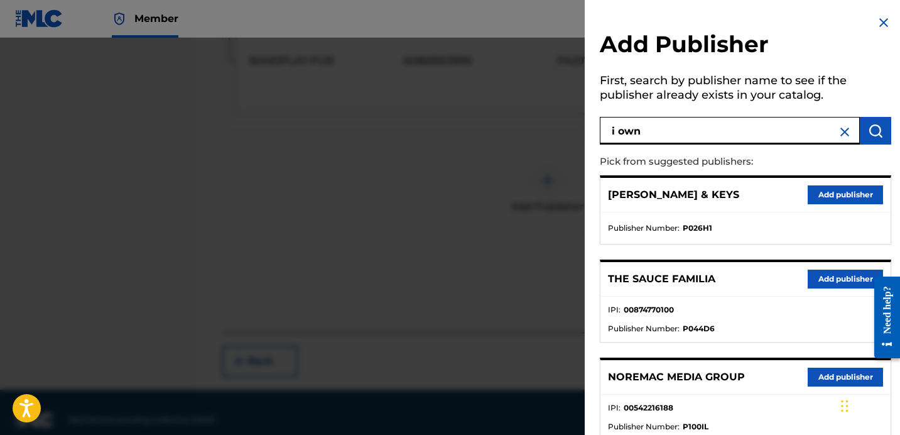
type input "i own"
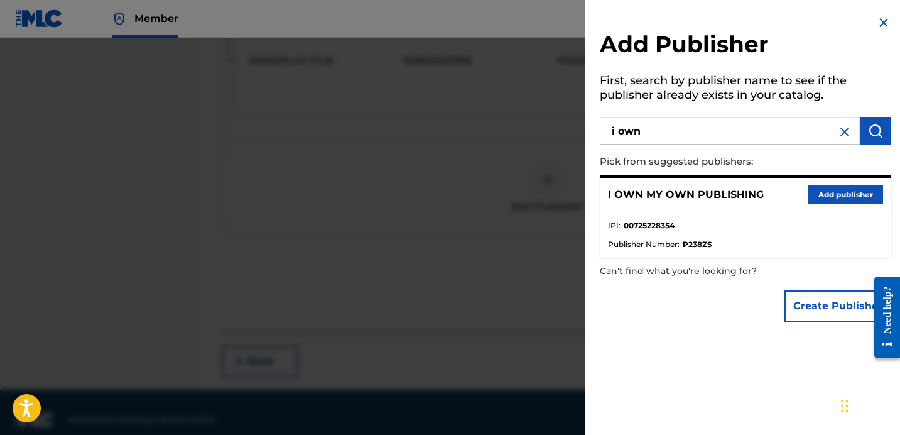
click at [812, 200] on button "Add publisher" at bounding box center [845, 194] width 75 height 19
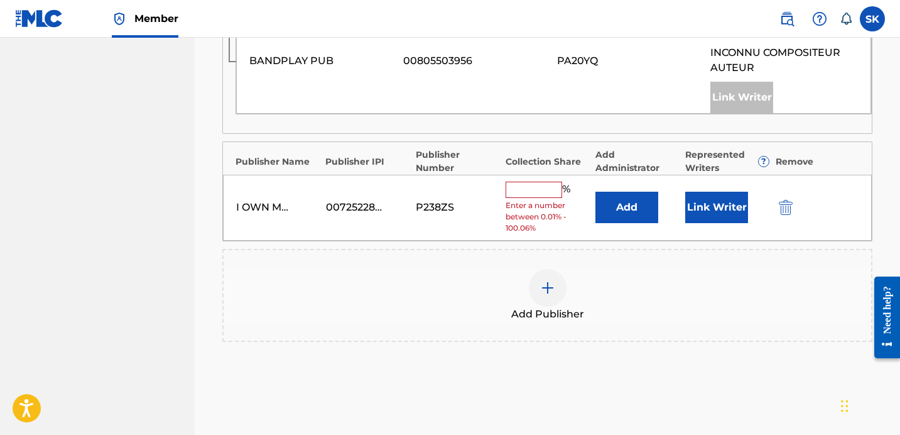
click at [635, 201] on button "Add" at bounding box center [627, 207] width 63 height 31
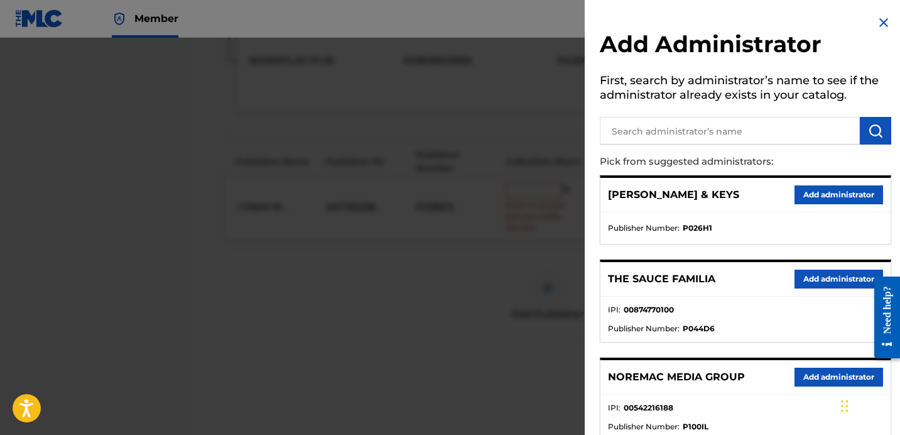
click at [669, 128] on input "text" at bounding box center [730, 131] width 260 height 28
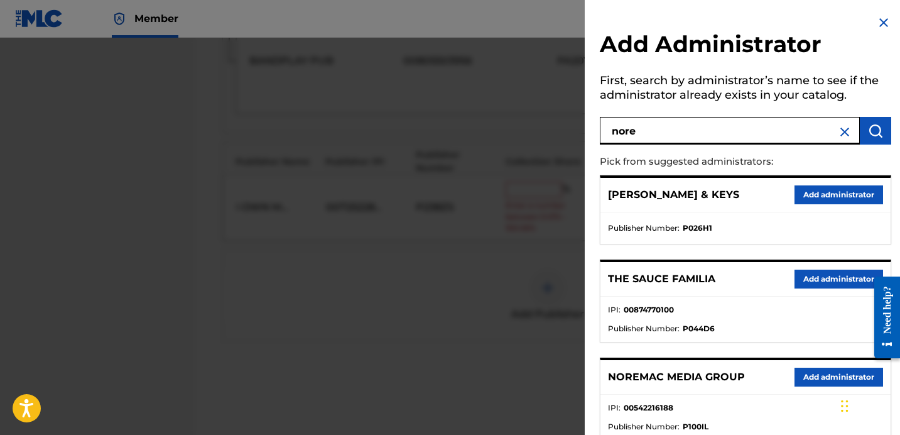
type input "nore"
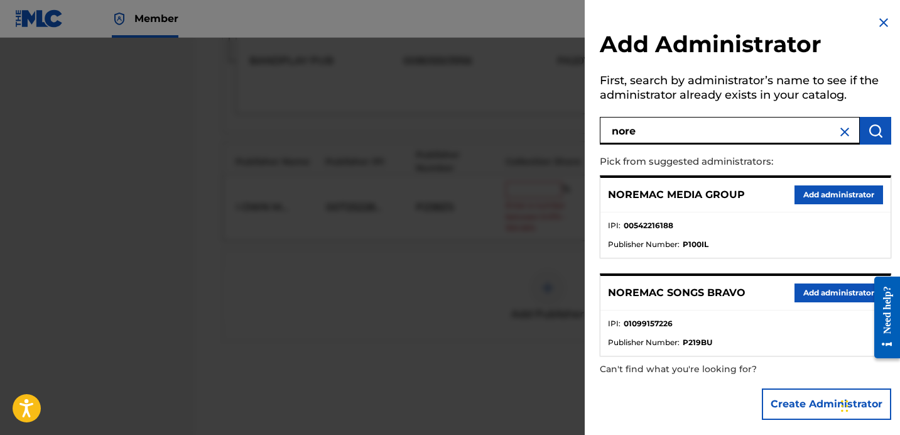
click at [807, 296] on button "Add administrator" at bounding box center [839, 292] width 89 height 19
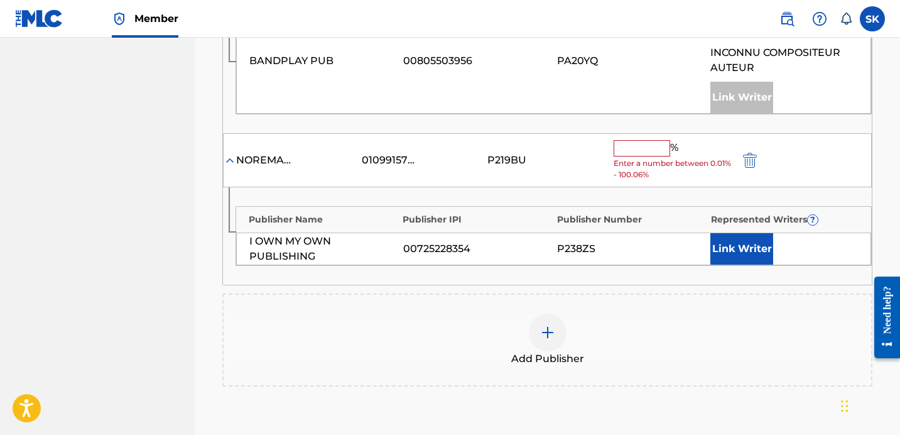
click at [647, 158] on span "Enter a number between 0.01% - 100.06%" at bounding box center [673, 169] width 119 height 23
click at [649, 140] on input "text" at bounding box center [642, 148] width 57 height 16
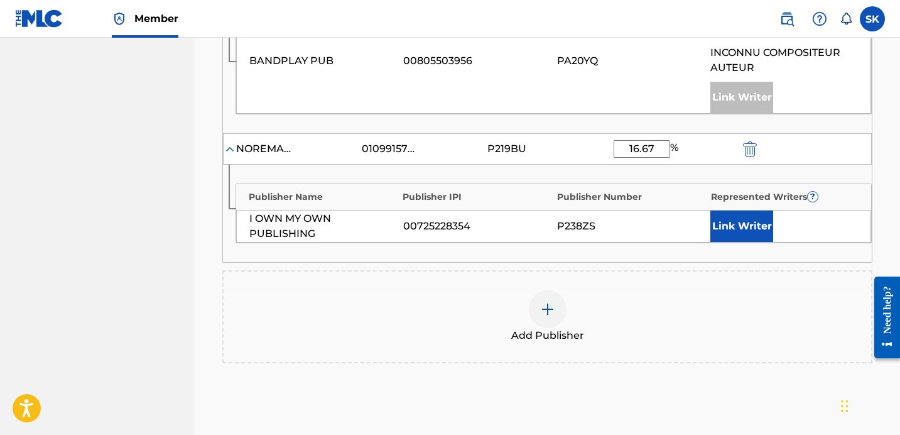
type input "16.67"
click at [726, 216] on button "Link Writer" at bounding box center [742, 225] width 63 height 31
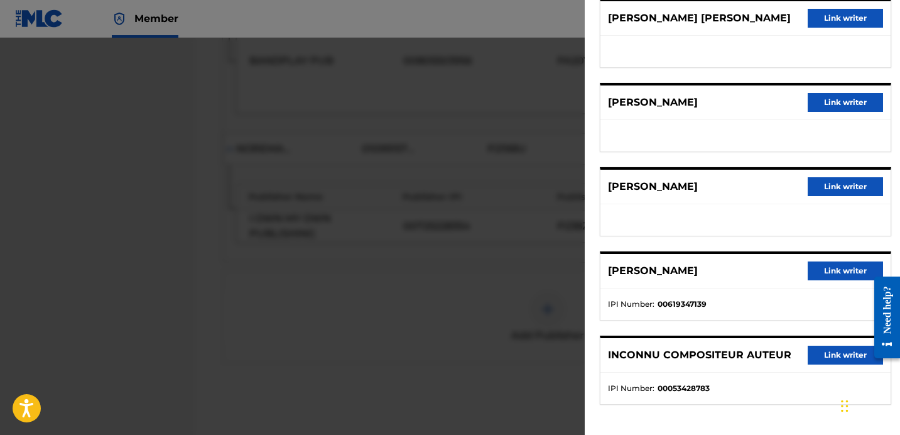
scroll to position [0, 0]
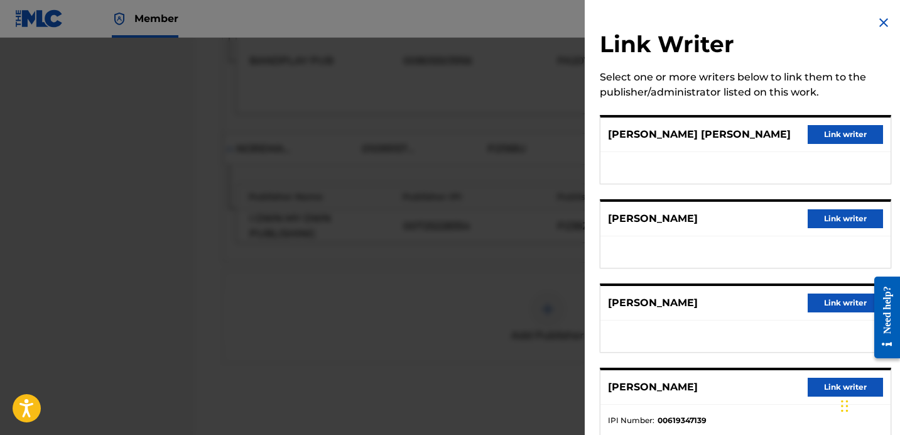
click at [822, 137] on button "Link writer" at bounding box center [845, 134] width 75 height 19
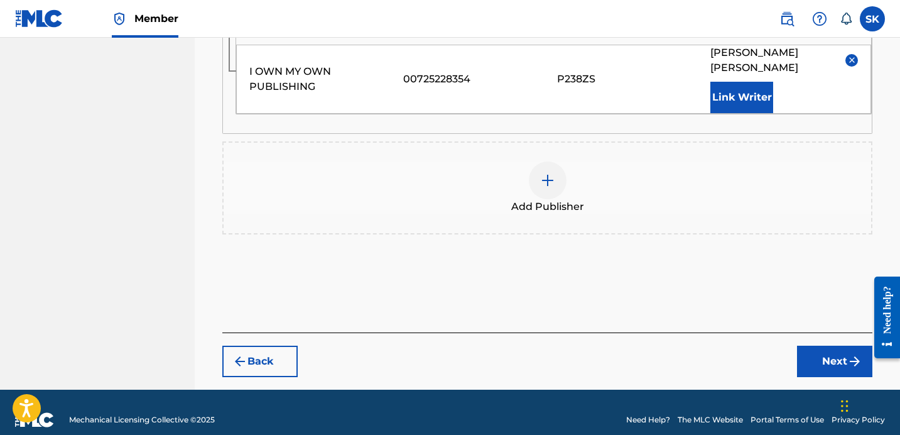
click at [838, 348] on button "Next" at bounding box center [834, 361] width 75 height 31
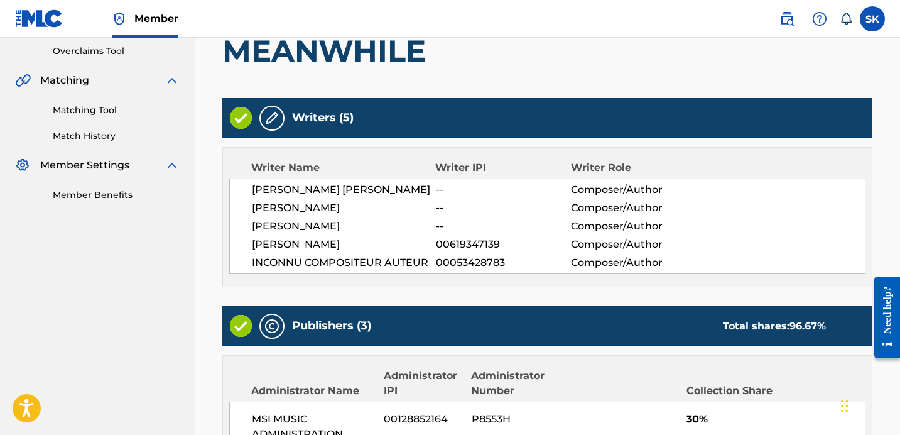
scroll to position [914, 0]
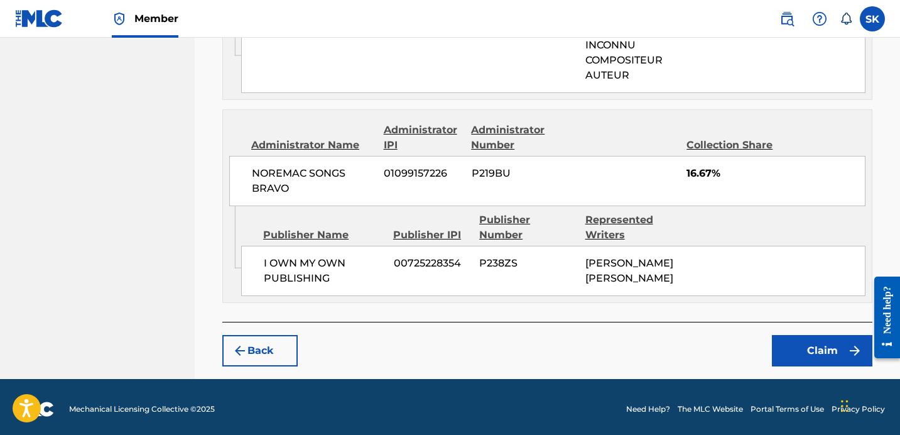
click at [826, 351] on button "Claim" at bounding box center [822, 350] width 101 height 31
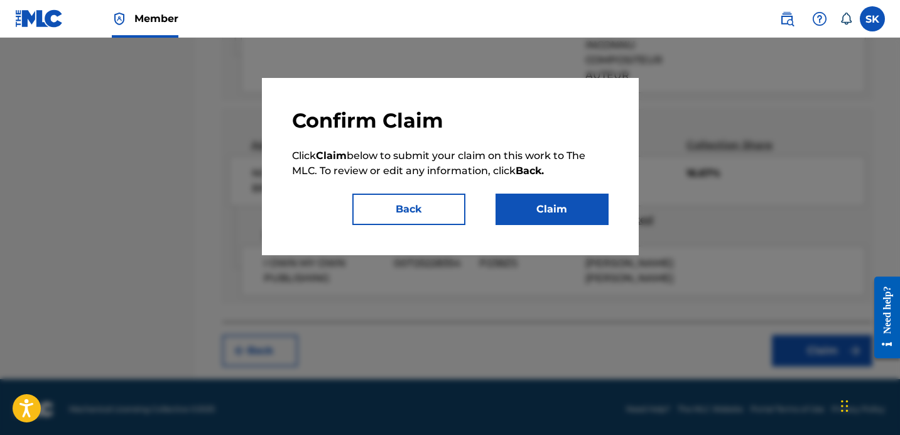
click at [540, 207] on button "Claim" at bounding box center [552, 209] width 113 height 31
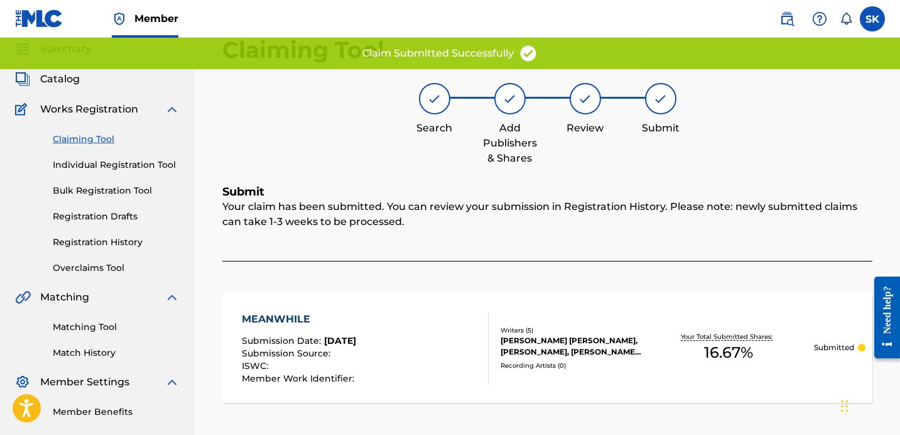
scroll to position [0, 0]
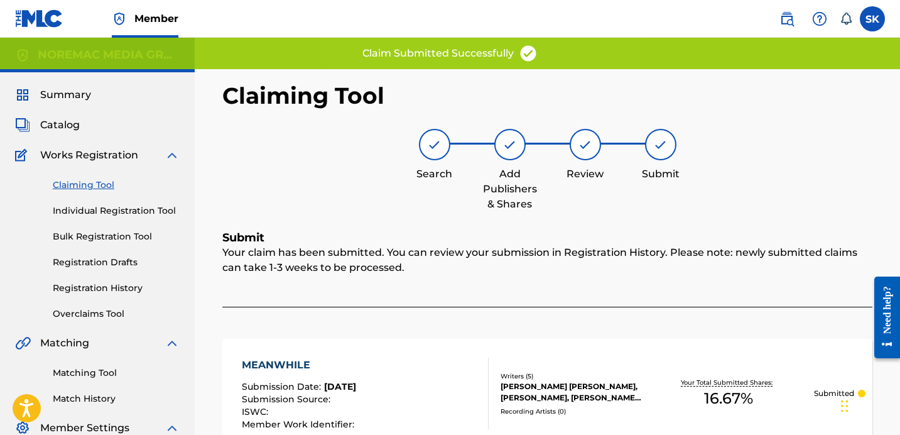
click at [129, 211] on link "Individual Registration Tool" at bounding box center [116, 210] width 127 height 13
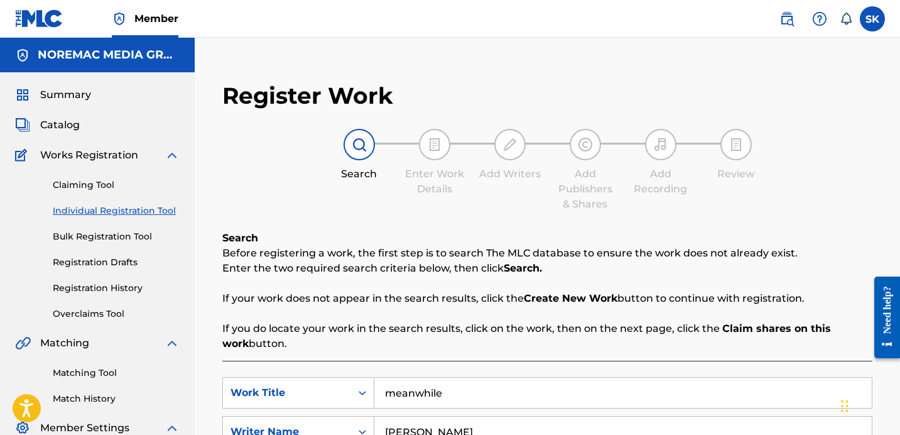
click at [101, 286] on link "Registration History" at bounding box center [116, 287] width 127 height 13
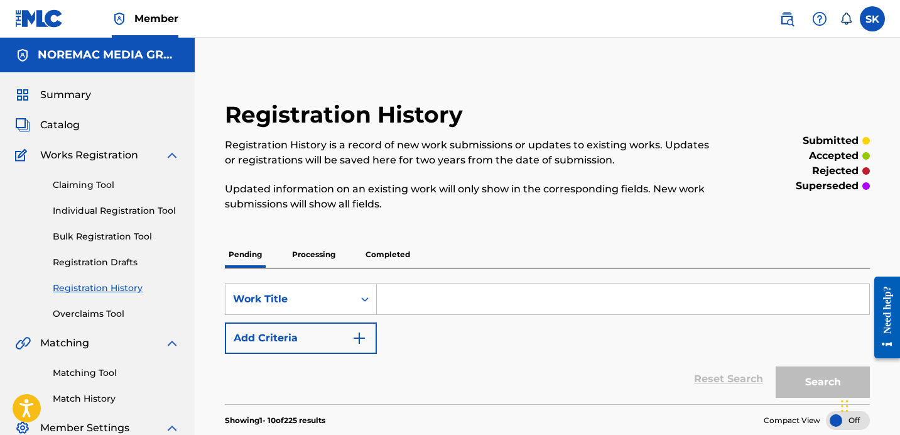
click at [90, 210] on link "Individual Registration Tool" at bounding box center [116, 210] width 127 height 13
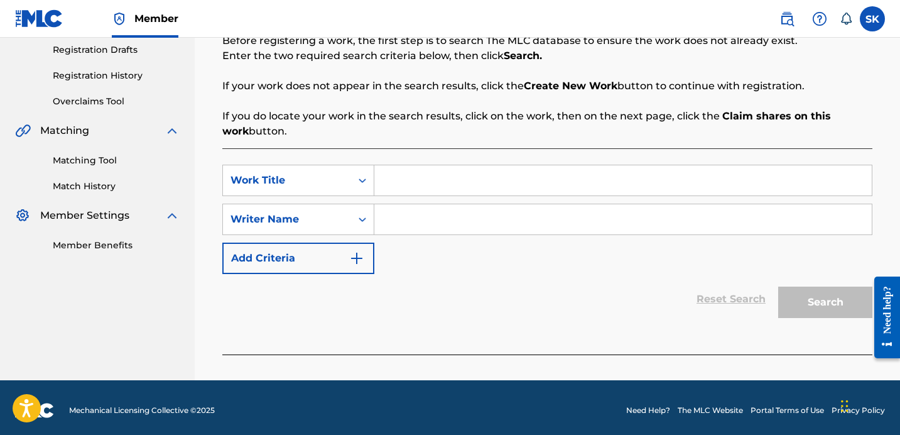
scroll to position [218, 0]
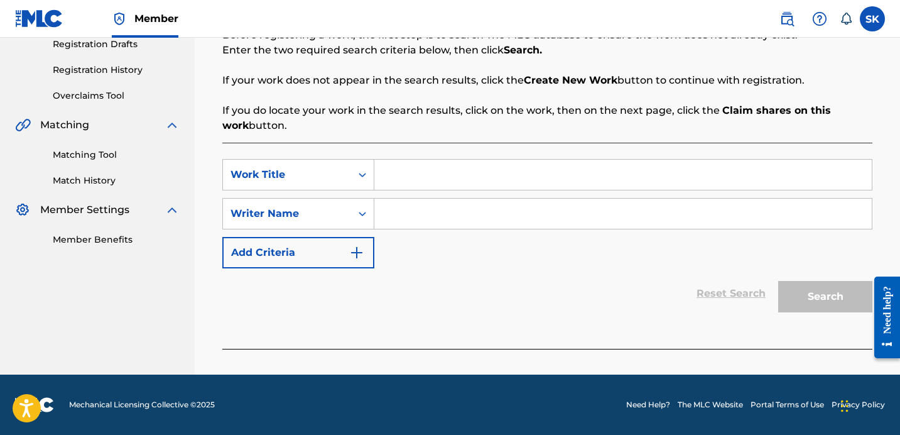
click at [413, 192] on div "SearchWithCriteria0363e5d4-1eb4-4a81-a935-282d496bbe47 Work Title SearchWithCri…" at bounding box center [547, 213] width 650 height 109
click at [413, 181] on input "Search Form" at bounding box center [623, 175] width 498 height 30
type input "she just want the money"
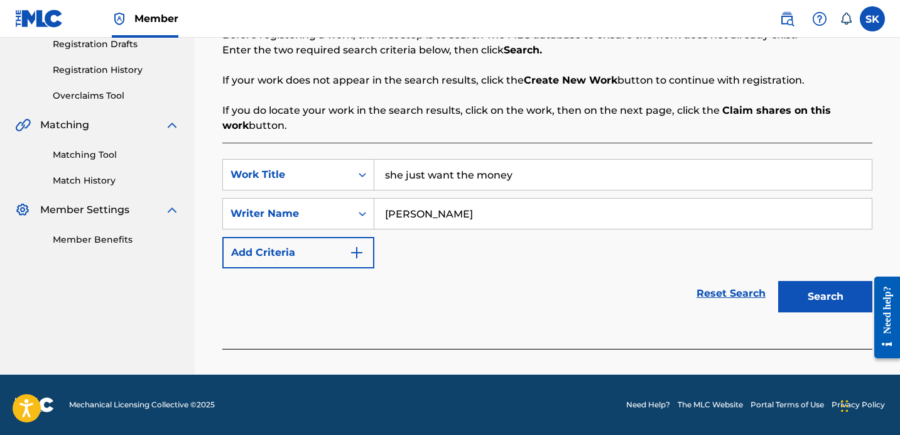
type input "[PERSON_NAME]"
click at [778, 281] on button "Search" at bounding box center [825, 296] width 94 height 31
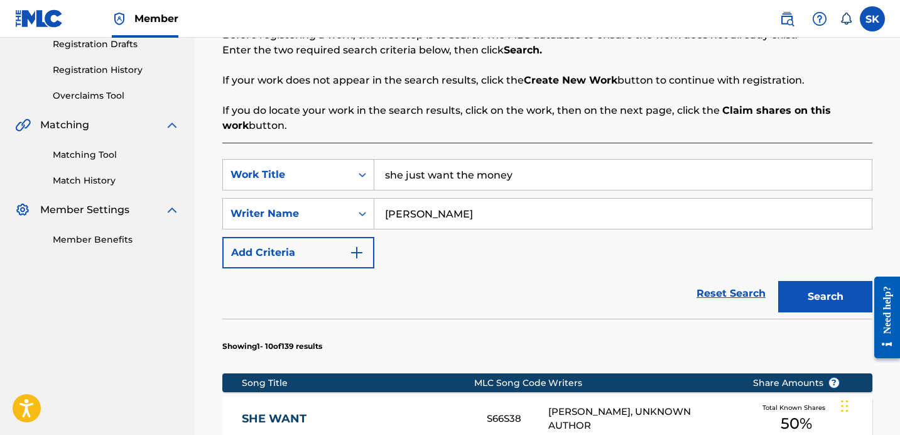
click at [620, 270] on div "Reset Search Search" at bounding box center [547, 293] width 650 height 50
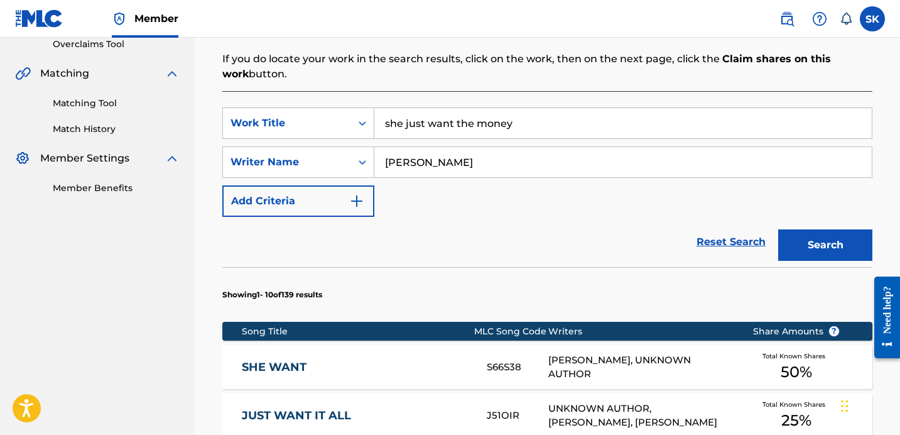
scroll to position [264, 0]
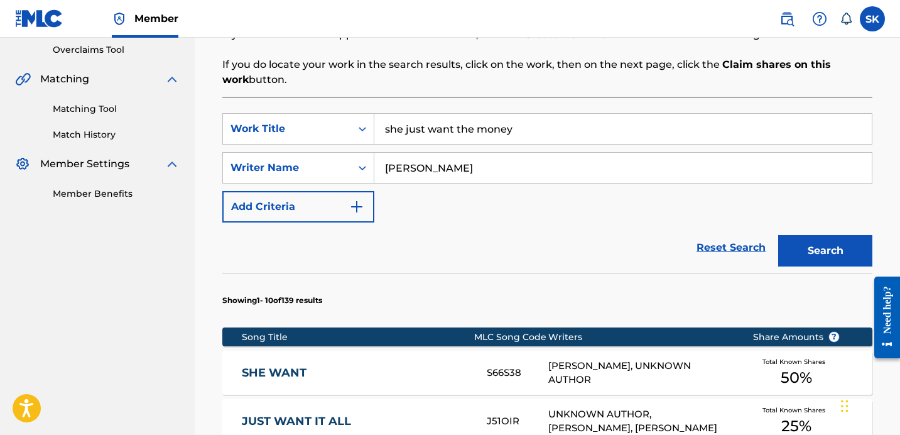
click at [443, 131] on input "she just want the money" at bounding box center [623, 129] width 498 height 30
click at [590, 285] on section "Showing 1 - 10 of 139 results" at bounding box center [547, 297] width 650 height 48
click at [859, 253] on button "Search" at bounding box center [825, 250] width 94 height 31
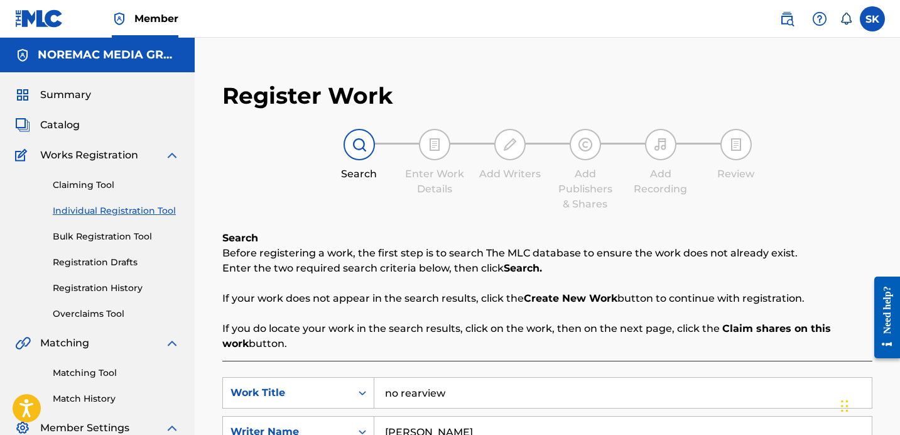
scroll to position [259, 0]
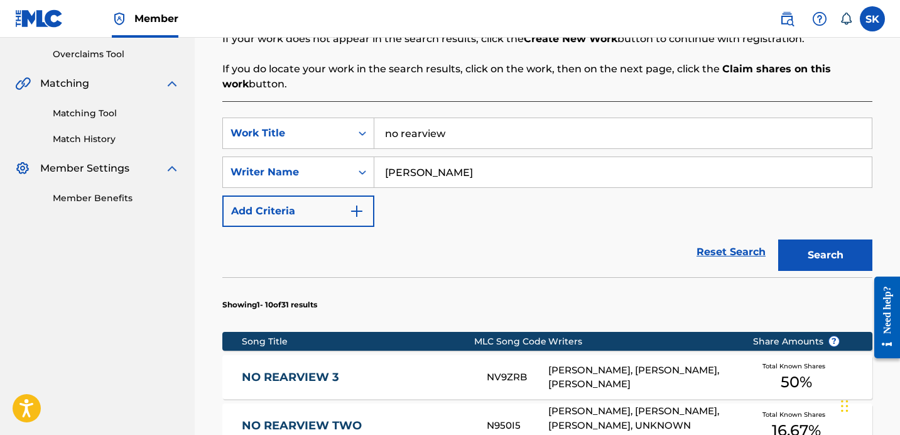
click at [453, 145] on input "no rearview" at bounding box center [623, 133] width 498 height 30
click at [454, 144] on input "no rearview" at bounding box center [623, 133] width 498 height 30
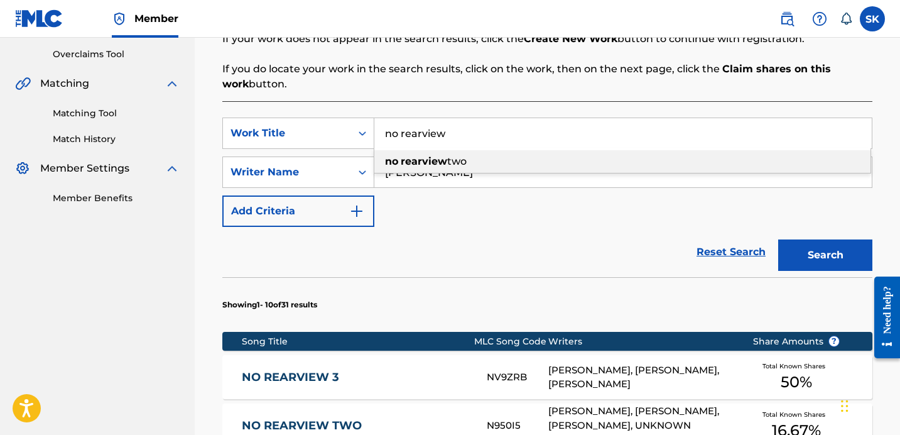
click at [453, 145] on input "no rearview" at bounding box center [623, 133] width 498 height 30
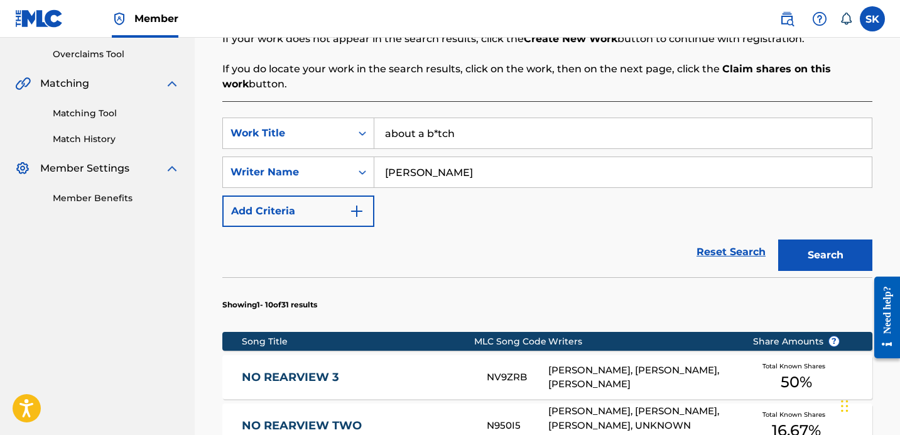
click at [778, 239] on button "Search" at bounding box center [825, 254] width 94 height 31
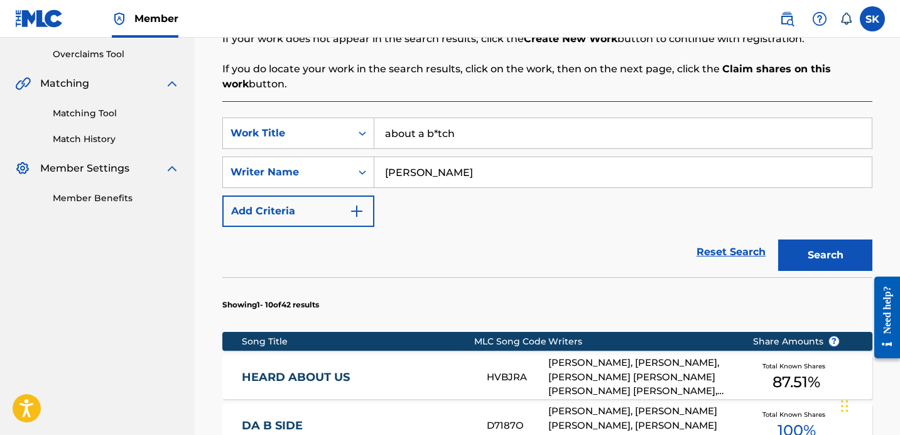
click at [442, 134] on input "about a b*tch" at bounding box center [623, 133] width 498 height 30
click at [778, 239] on button "Search" at bounding box center [825, 254] width 94 height 31
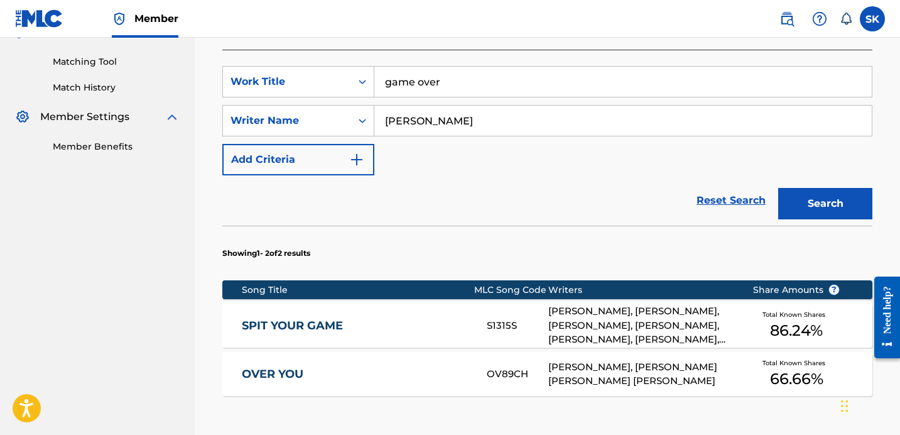
scroll to position [246, 0]
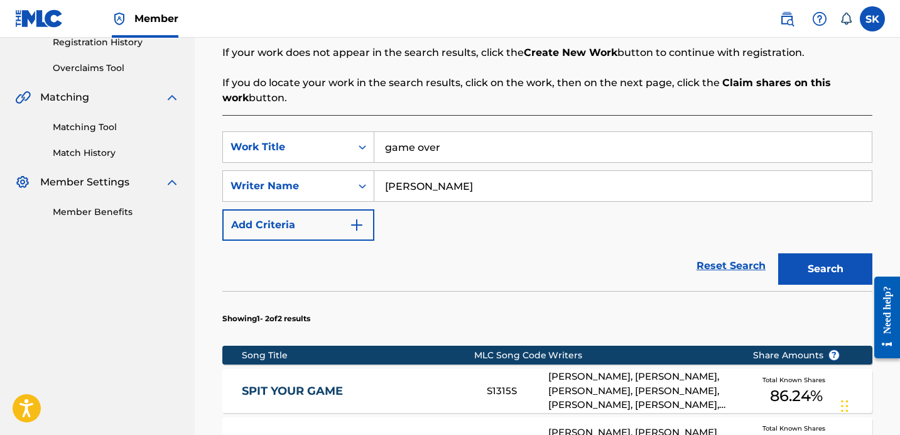
click at [453, 172] on input "[PERSON_NAME]" at bounding box center [623, 186] width 498 height 30
click at [451, 153] on input "game over" at bounding box center [623, 147] width 498 height 30
click at [778, 253] on button "Search" at bounding box center [825, 268] width 94 height 31
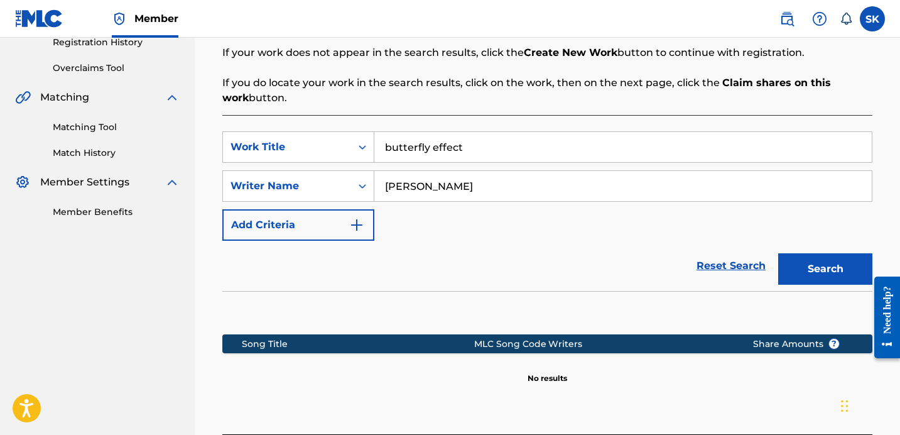
drag, startPoint x: 616, startPoint y: 217, endPoint x: 631, endPoint y: 222, distance: 15.7
click at [616, 217] on div "SearchWithCriteria0363e5d4-1eb4-4a81-a935-282d496bbe47 Work Title butterfly eff…" at bounding box center [547, 185] width 650 height 109
click at [805, 268] on button "Search" at bounding box center [825, 268] width 94 height 31
drag, startPoint x: 601, startPoint y: 221, endPoint x: 624, endPoint y: 210, distance: 25.0
click at [602, 222] on div "SearchWithCriteria0363e5d4-1eb4-4a81-a935-282d496bbe47 Work Title butterfly eff…" at bounding box center [547, 185] width 650 height 109
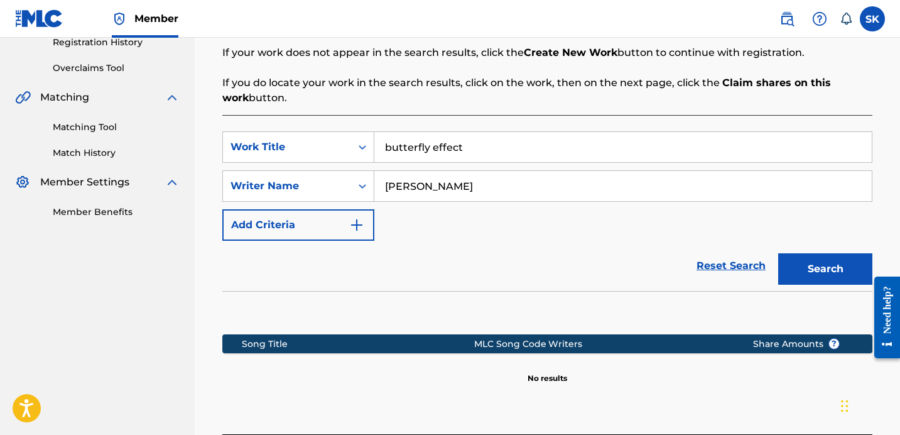
click at [579, 161] on input "butterfly effect" at bounding box center [623, 147] width 498 height 30
type input "on the road"
click at [778, 253] on button "Search" at bounding box center [825, 268] width 94 height 31
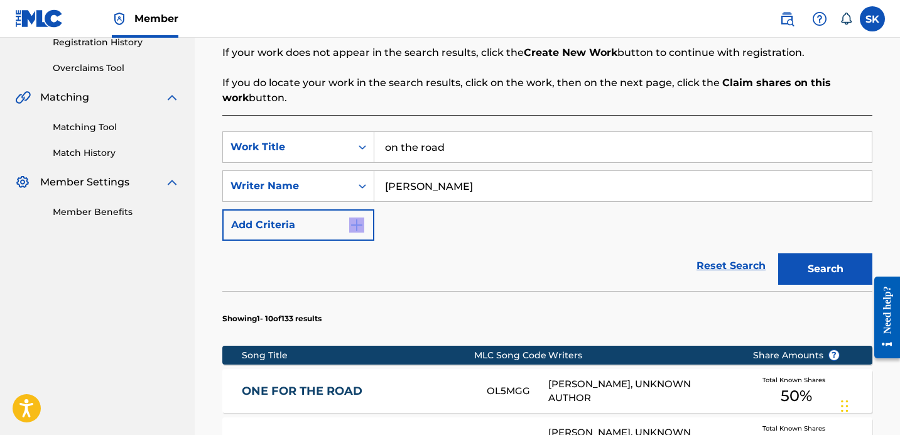
click at [564, 240] on form "SearchWithCriteria0363e5d4-1eb4-4a81-a935-282d496bbe47 Work Title on the road S…" at bounding box center [547, 211] width 650 height 160
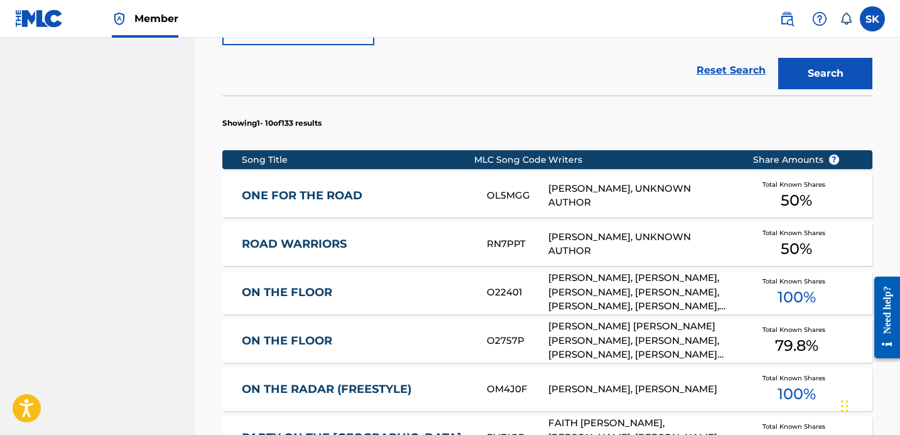
scroll to position [445, 0]
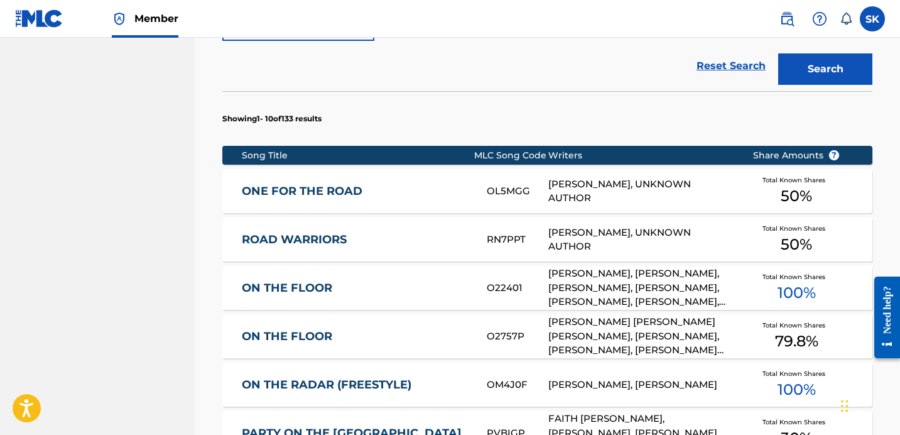
click at [547, 103] on section "Showing 1 - 10 of 133 results" at bounding box center [547, 115] width 650 height 48
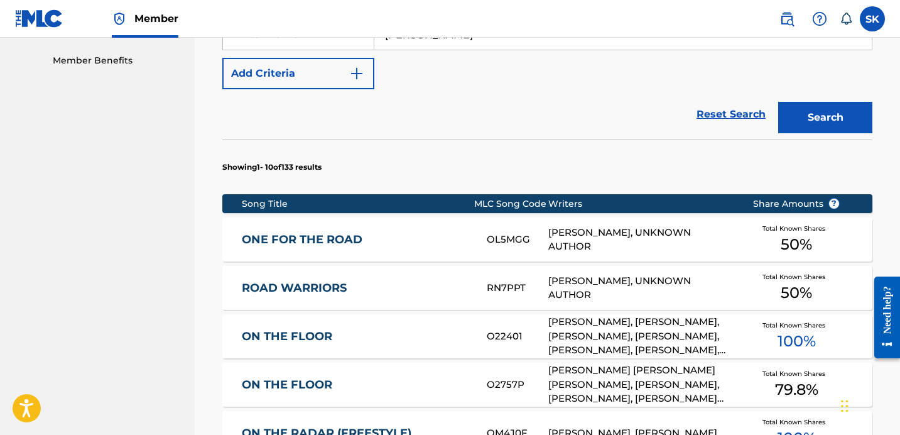
scroll to position [332, 0]
